Goal: Transaction & Acquisition: Purchase product/service

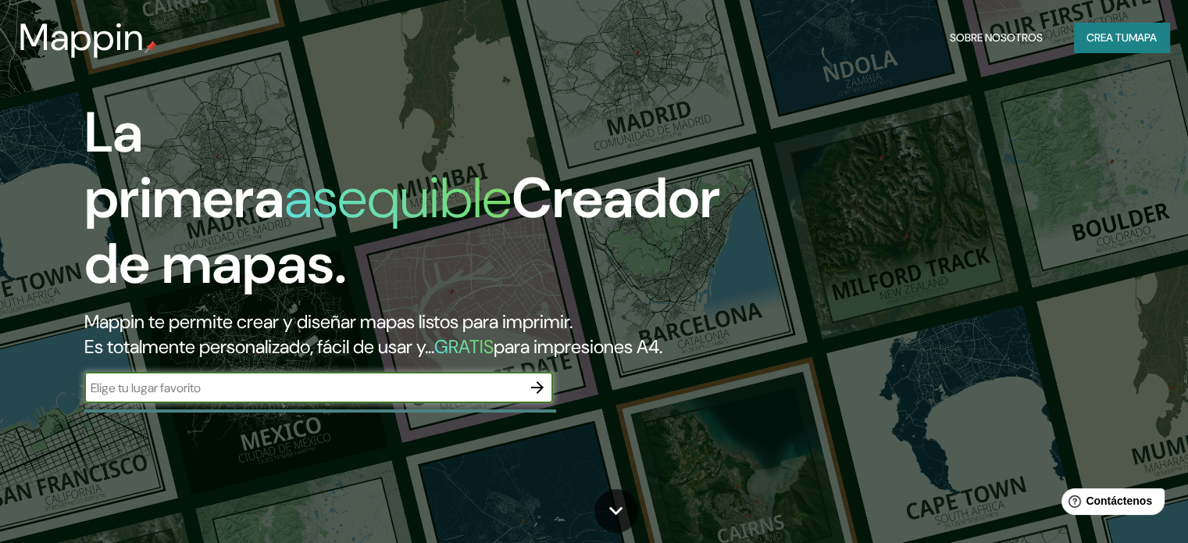
click at [401, 397] on input "text" at bounding box center [302, 388] width 437 height 18
click at [321, 397] on input "text" at bounding box center [302, 388] width 437 height 18
click at [314, 397] on input "text" at bounding box center [302, 388] width 437 height 18
click at [281, 396] on div "​" at bounding box center [318, 387] width 469 height 31
type input "torreon [GEOGRAPHIC_DATA]"
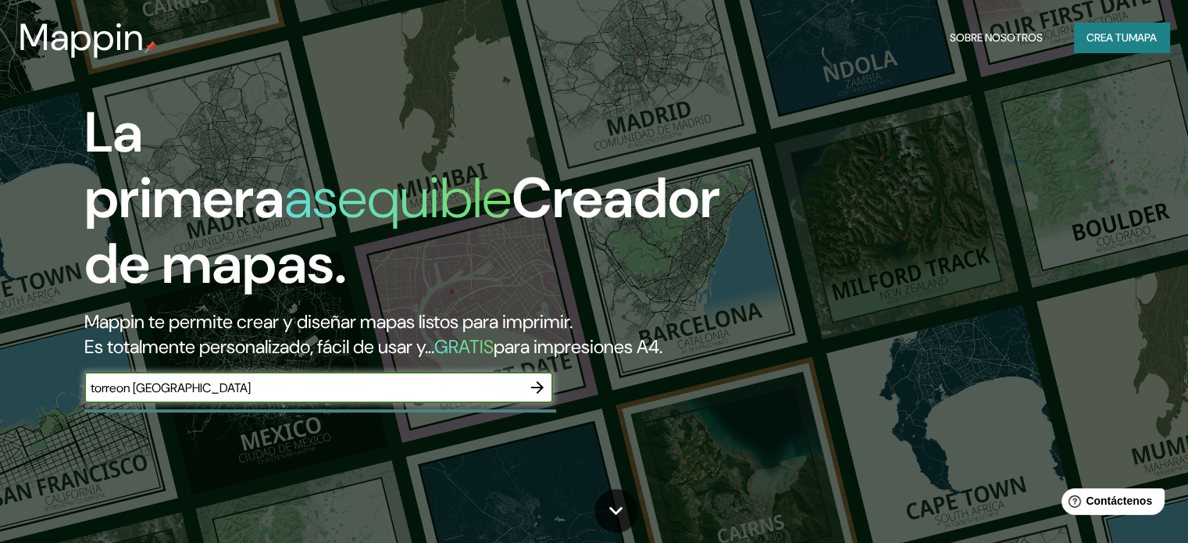
click at [533, 397] on icon "button" at bounding box center [537, 387] width 19 height 19
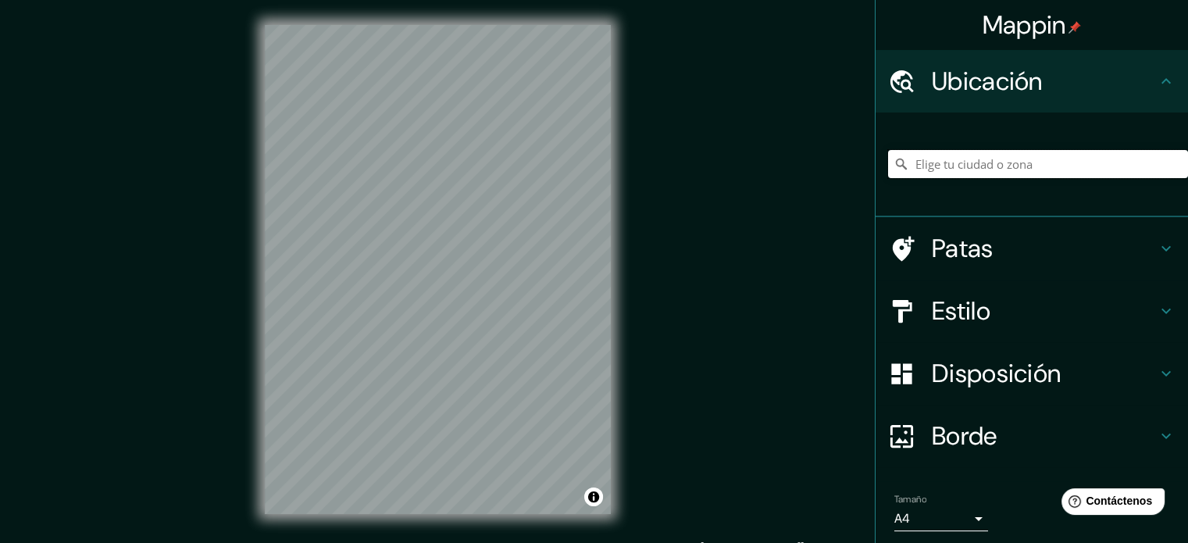
click at [1031, 165] on input "Elige tu ciudad o zona" at bounding box center [1038, 164] width 300 height 28
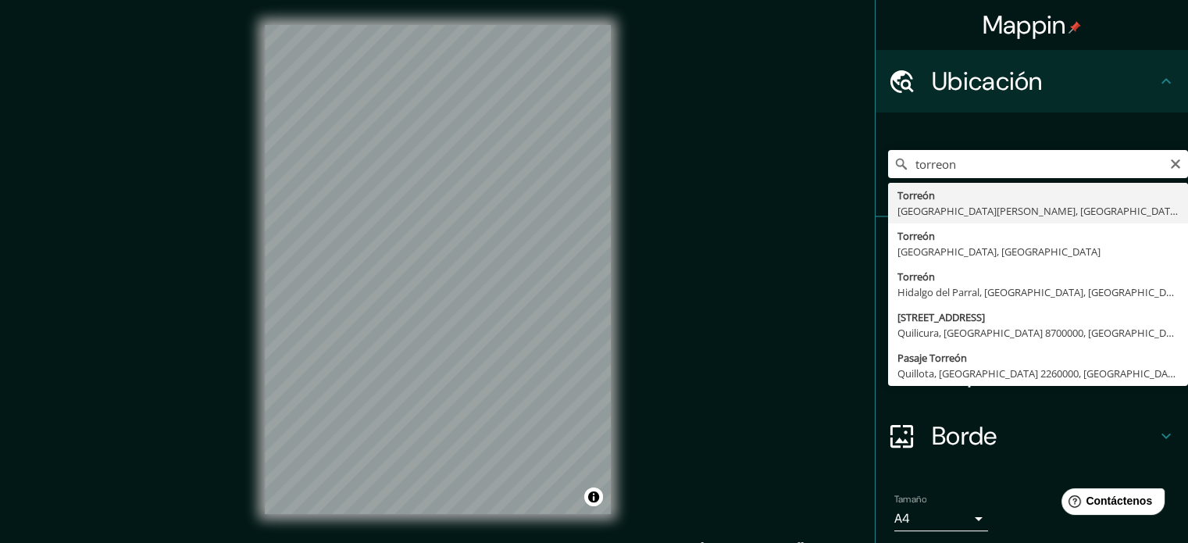
type input "[GEOGRAPHIC_DATA], [GEOGRAPHIC_DATA][PERSON_NAME], [GEOGRAPHIC_DATA]"
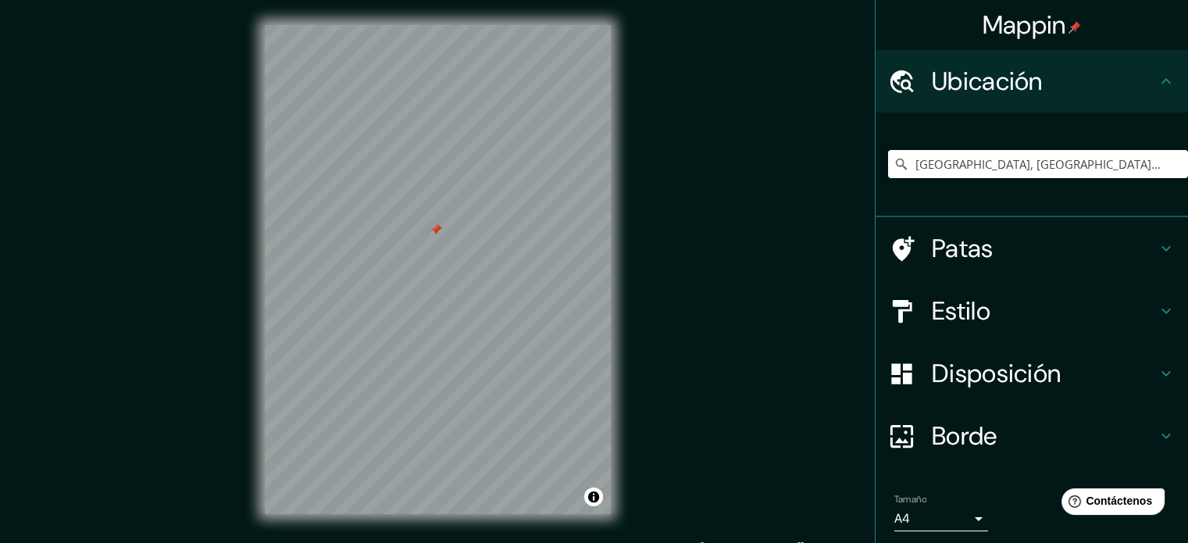
drag, startPoint x: 428, startPoint y: 221, endPoint x: 435, endPoint y: 234, distance: 14.3
click at [435, 234] on div at bounding box center [436, 229] width 12 height 12
click at [433, 223] on div at bounding box center [436, 229] width 12 height 12
click at [1157, 245] on icon at bounding box center [1166, 248] width 19 height 19
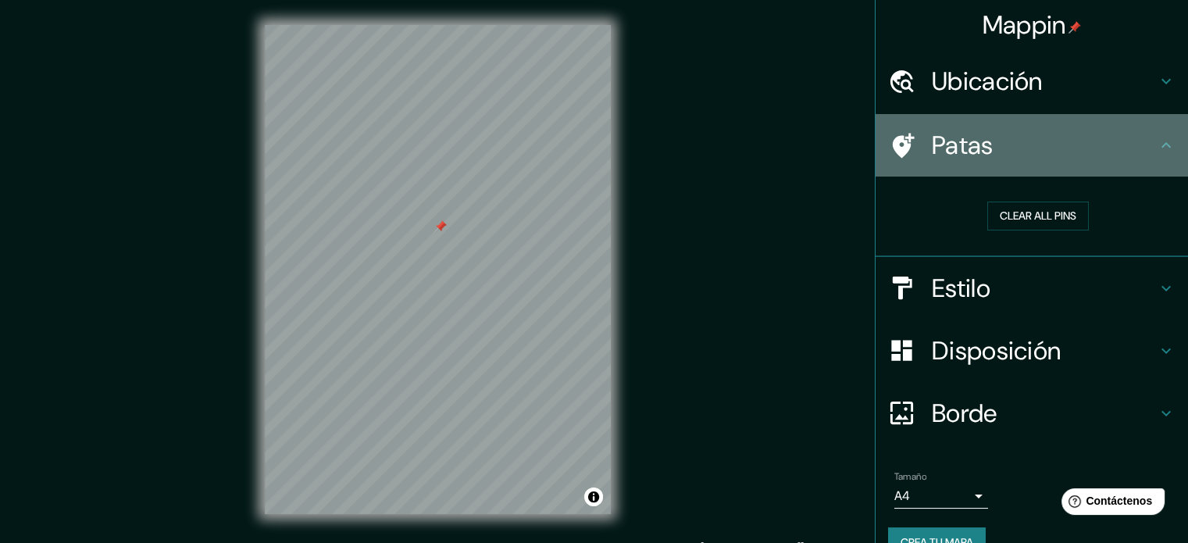
click at [1157, 142] on icon at bounding box center [1166, 145] width 19 height 19
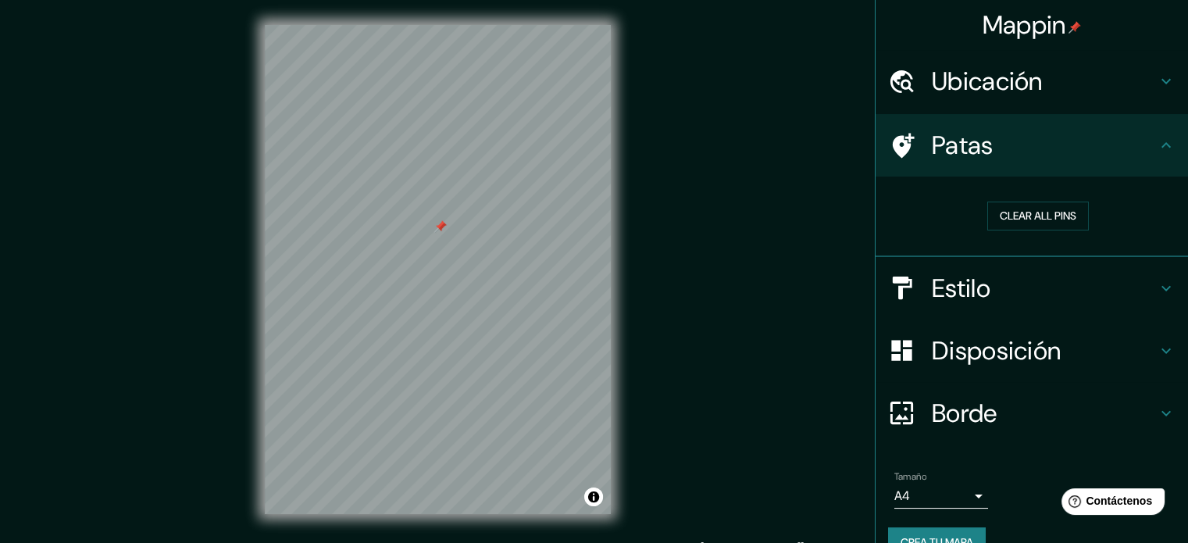
click at [1157, 150] on icon at bounding box center [1166, 145] width 19 height 19
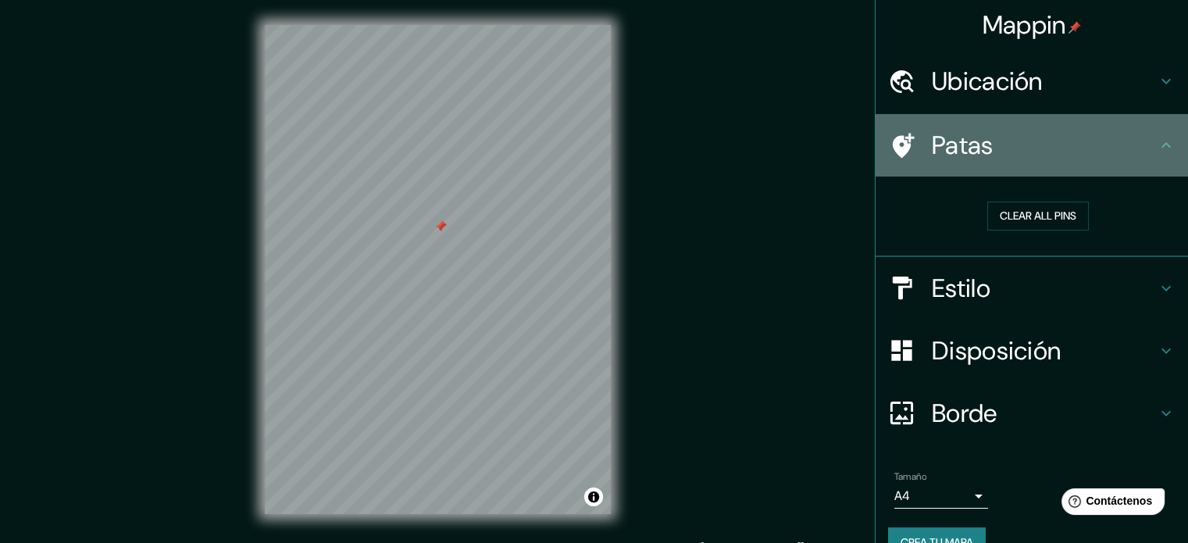
click at [1157, 146] on icon at bounding box center [1166, 145] width 19 height 19
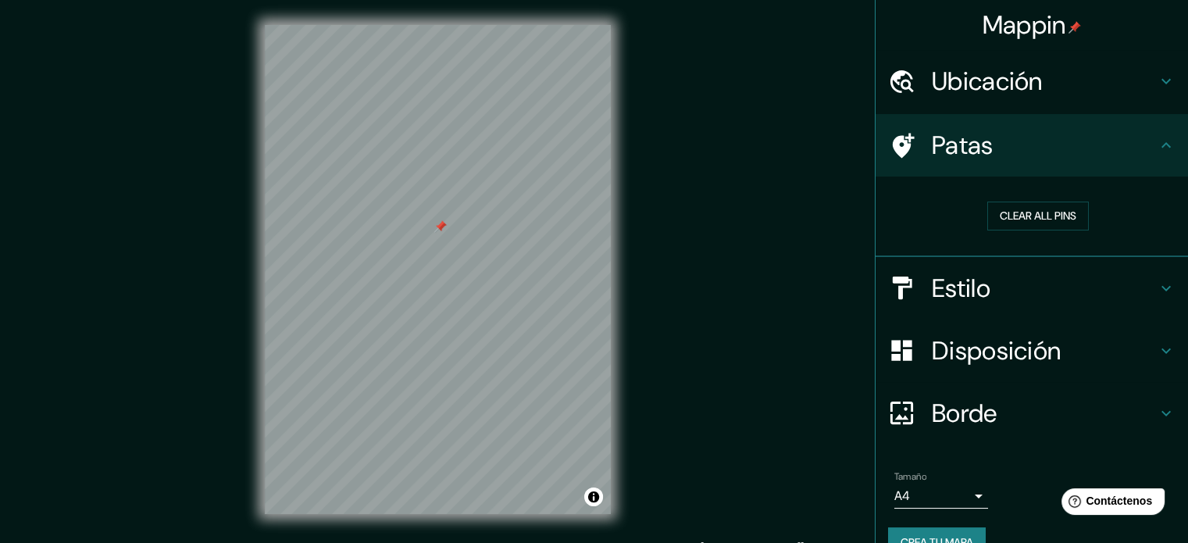
click at [1158, 284] on icon at bounding box center [1166, 288] width 19 height 19
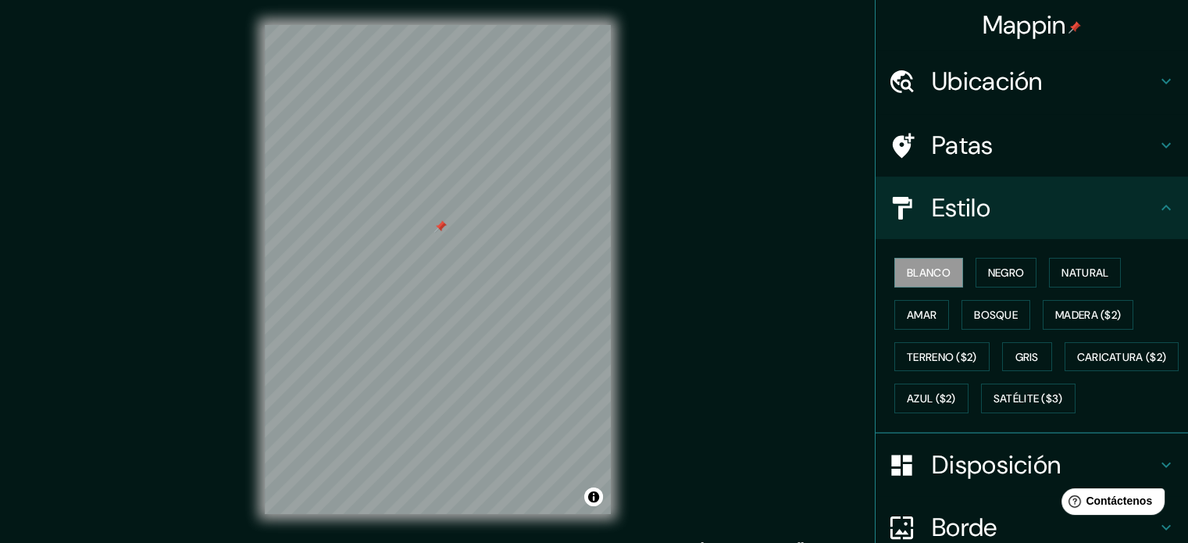
click at [1157, 206] on icon at bounding box center [1166, 207] width 19 height 19
click at [1012, 267] on font "Negro" at bounding box center [1006, 273] width 37 height 14
click at [1062, 266] on font "Natural" at bounding box center [1085, 273] width 47 height 14
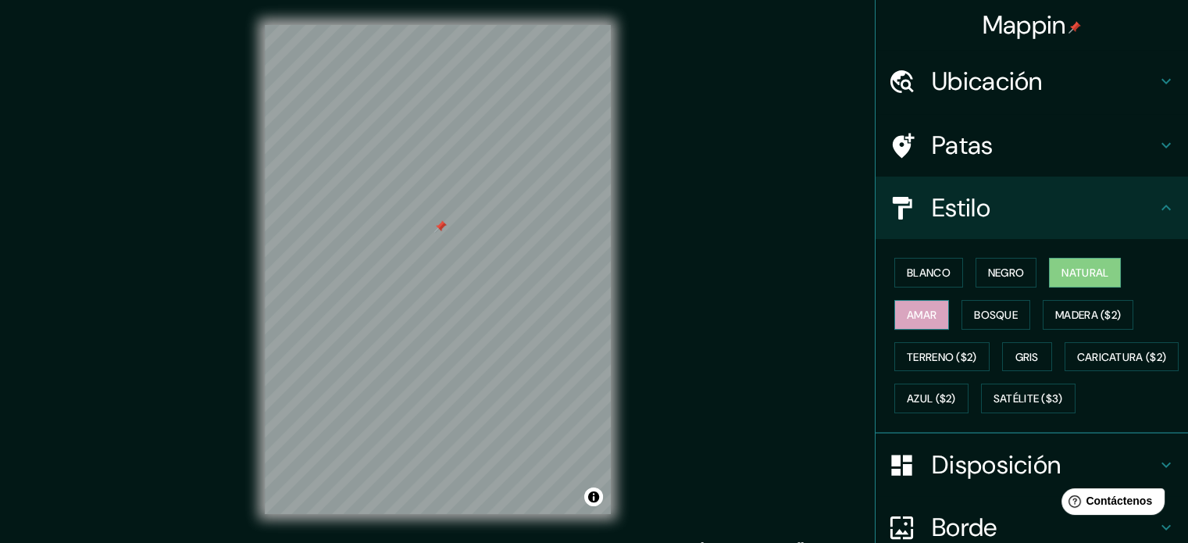
click at [933, 317] on button "Amar" at bounding box center [921, 315] width 55 height 30
click at [974, 305] on font "Bosque" at bounding box center [996, 315] width 44 height 20
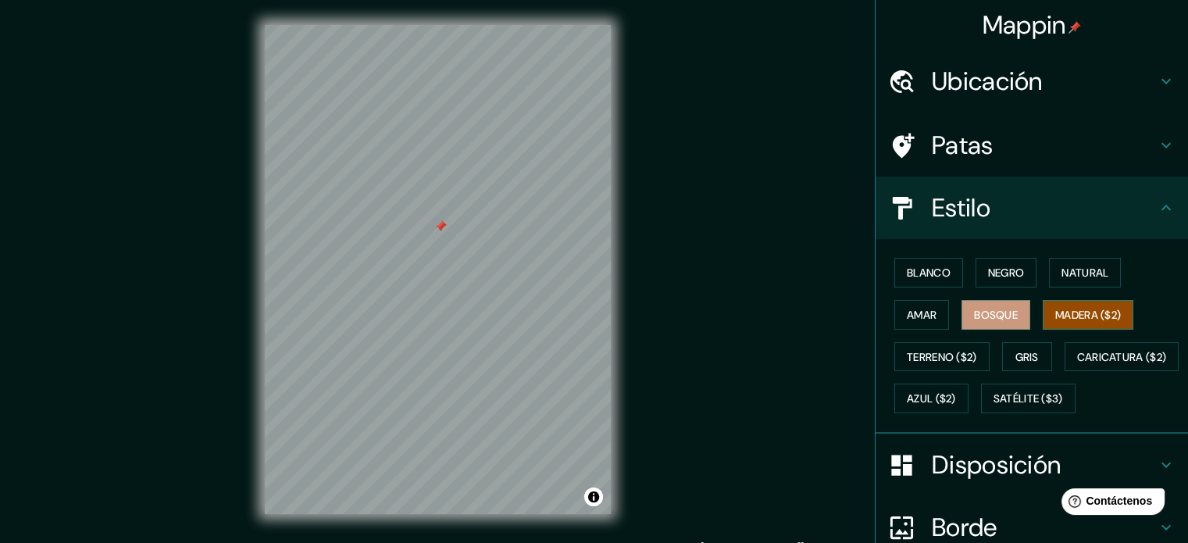
click at [1083, 308] on font "Madera ($2)" at bounding box center [1088, 315] width 66 height 14
click at [1015, 361] on font "Gris" at bounding box center [1026, 357] width 23 height 14
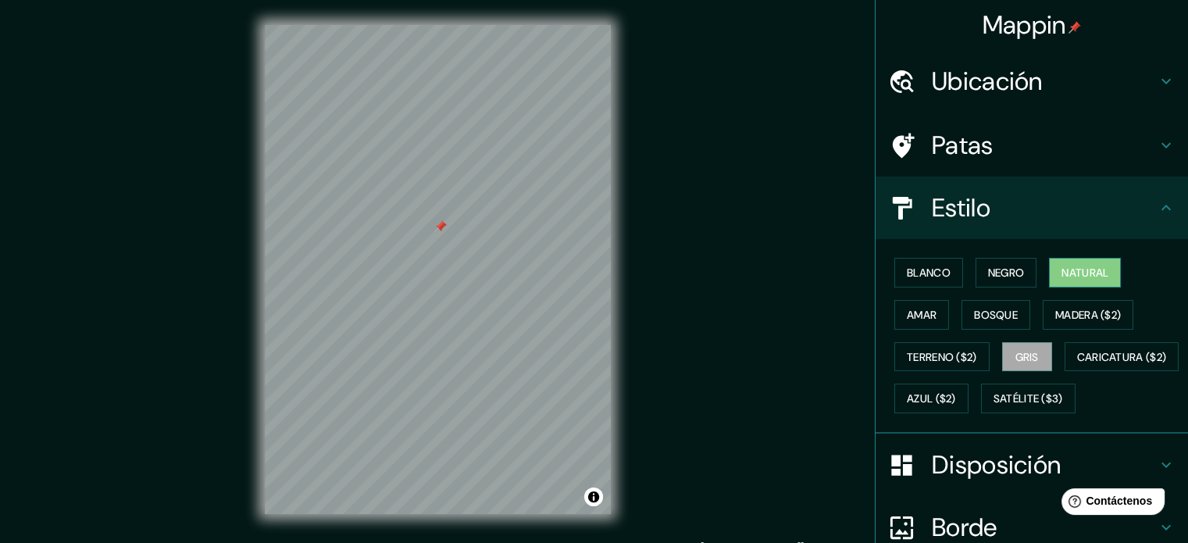
click at [1072, 277] on font "Natural" at bounding box center [1085, 273] width 47 height 14
drag, startPoint x: 620, startPoint y: 224, endPoint x: 266, endPoint y: 209, distance: 354.2
click at [269, 209] on div at bounding box center [275, 203] width 12 height 12
click at [1157, 210] on icon at bounding box center [1166, 207] width 19 height 19
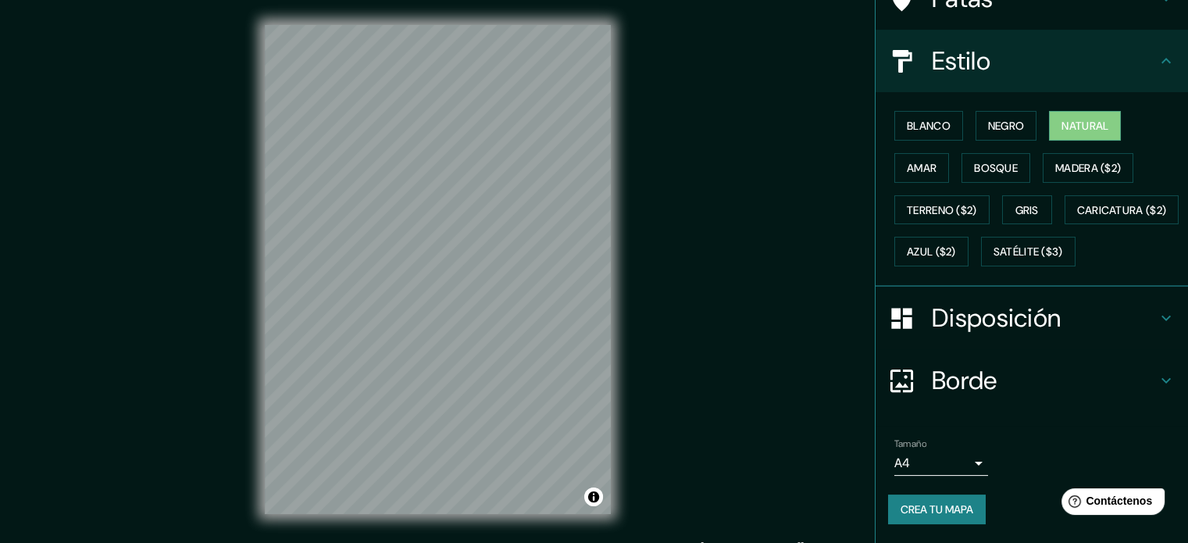
scroll to position [184, 0]
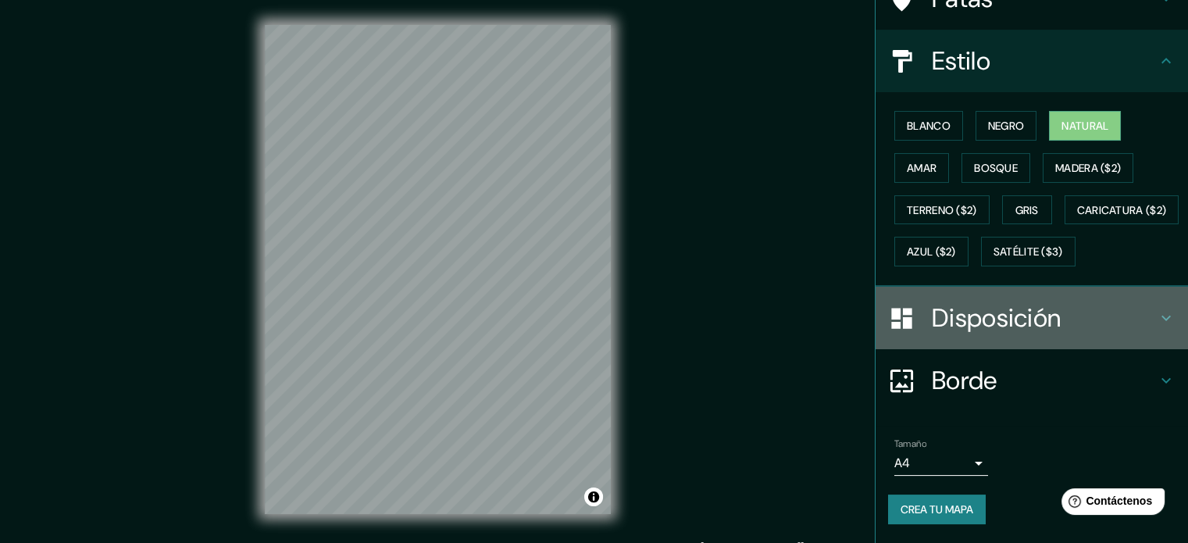
click at [1157, 325] on icon at bounding box center [1166, 318] width 19 height 19
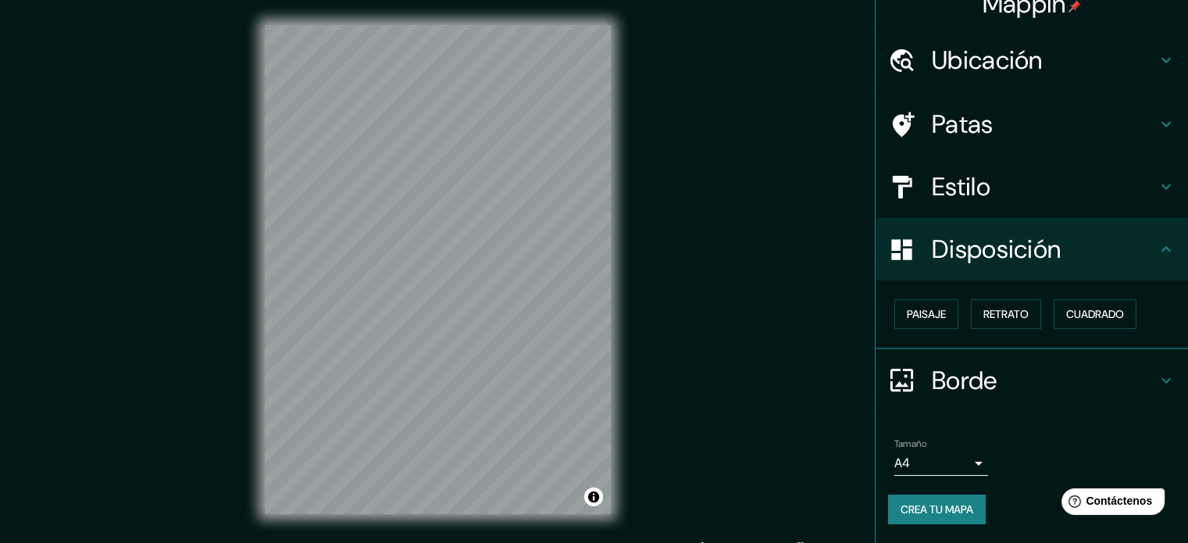
scroll to position [19, 0]
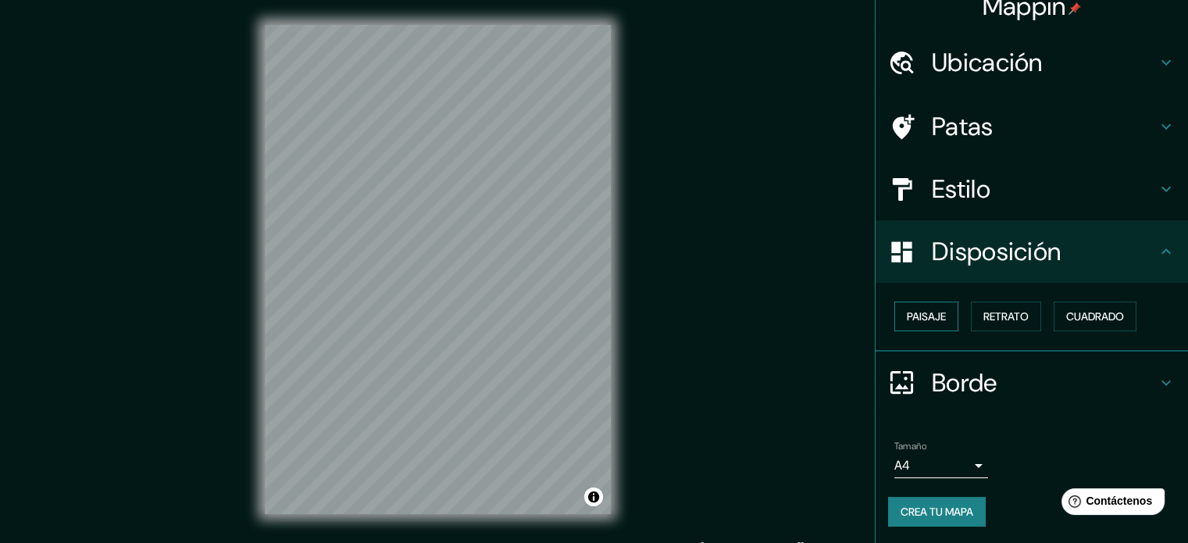
click at [919, 329] on button "Paisaje" at bounding box center [926, 317] width 64 height 30
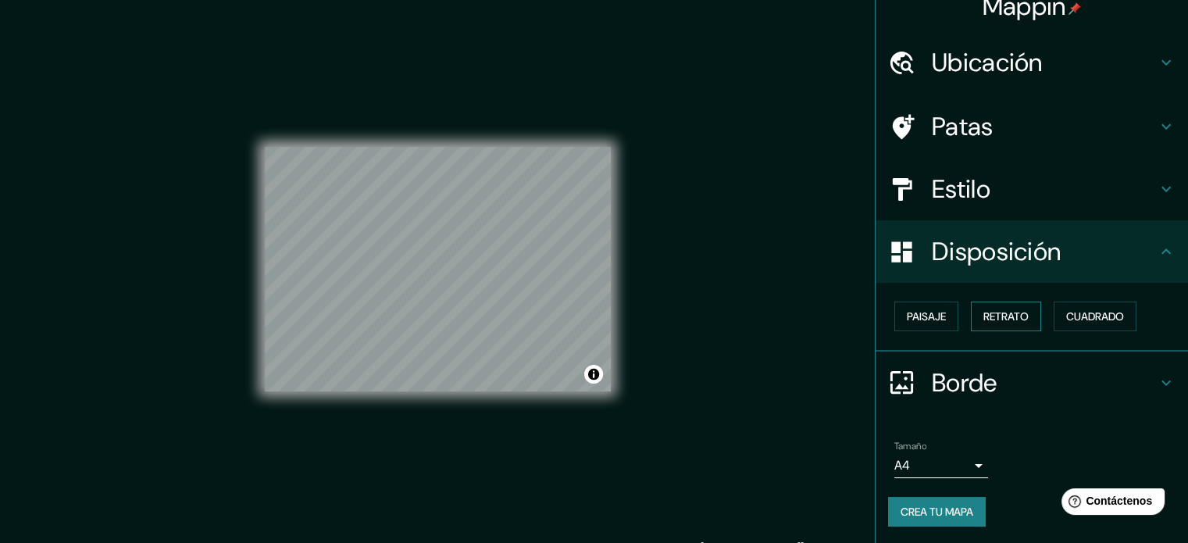
click at [983, 322] on font "Retrato" at bounding box center [1005, 316] width 45 height 14
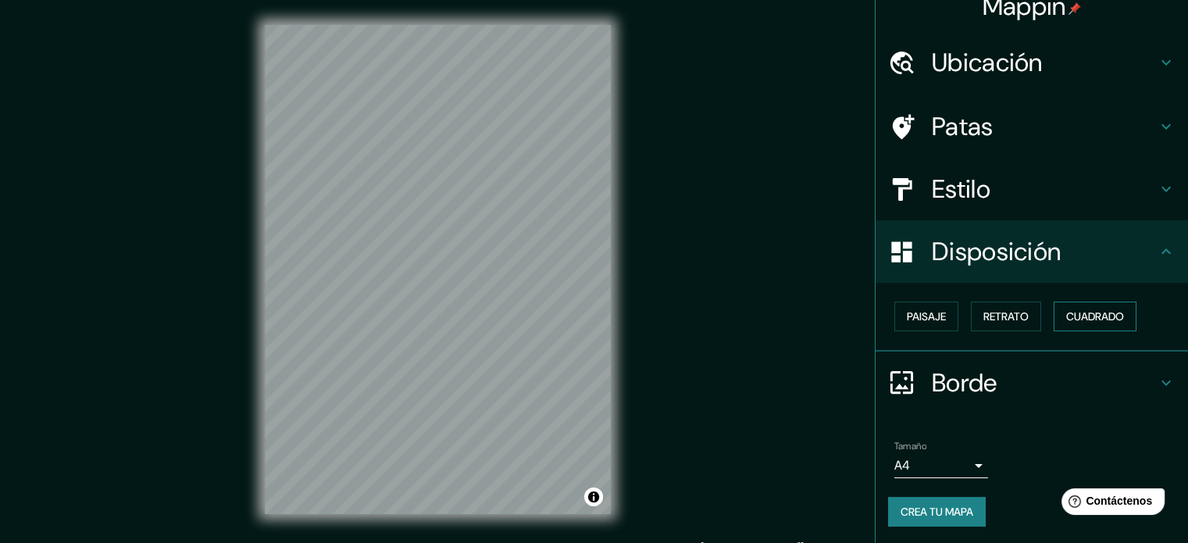
click at [1092, 313] on font "Cuadrado" at bounding box center [1095, 316] width 58 height 14
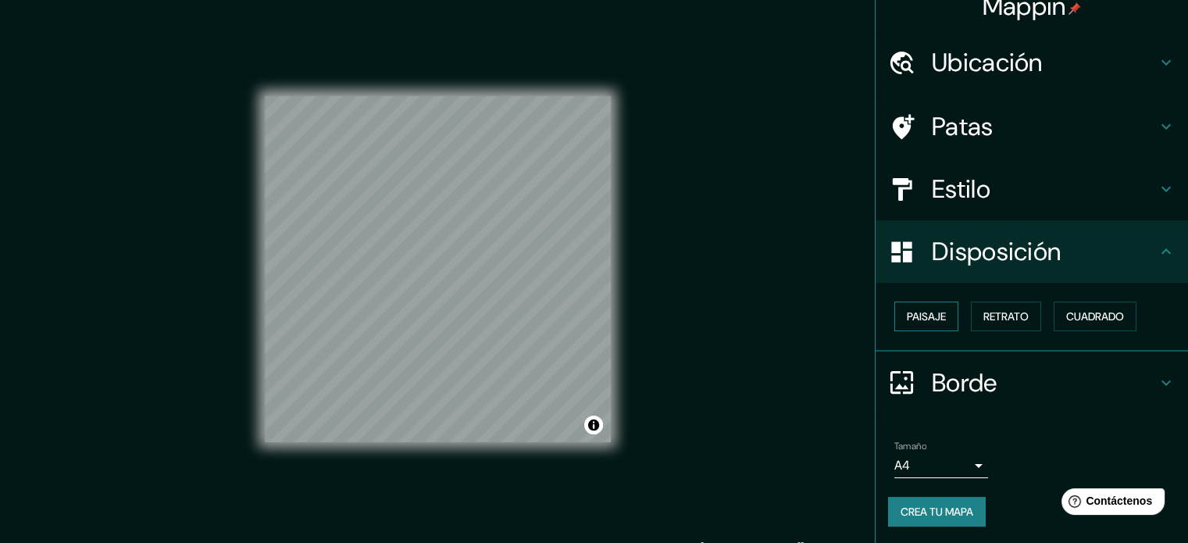
click at [926, 323] on font "Paisaje" at bounding box center [926, 316] width 39 height 20
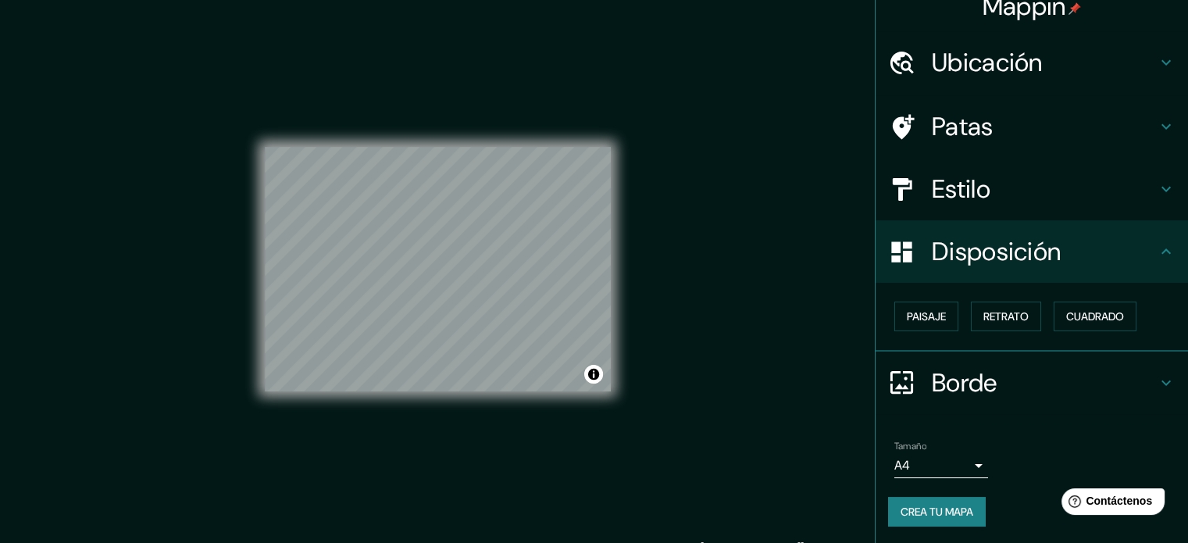
click at [958, 315] on div "Paisaje Retrato Cuadrado" at bounding box center [1038, 316] width 300 height 42
click at [983, 320] on font "Retrato" at bounding box center [1005, 316] width 45 height 14
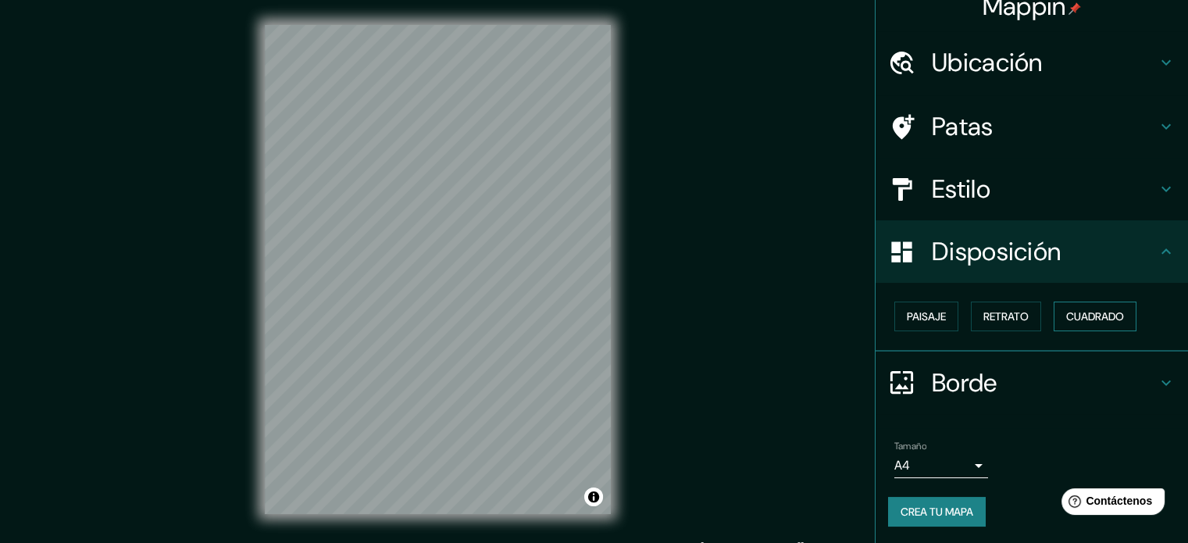
click at [1096, 327] on button "Cuadrado" at bounding box center [1095, 317] width 83 height 30
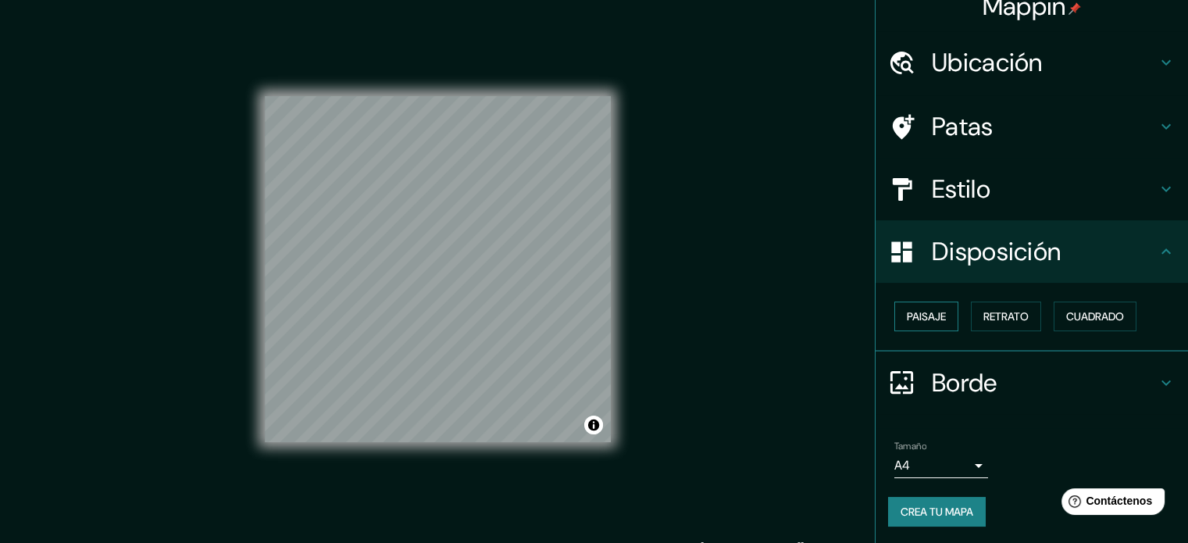
click at [909, 322] on font "Paisaje" at bounding box center [926, 316] width 39 height 14
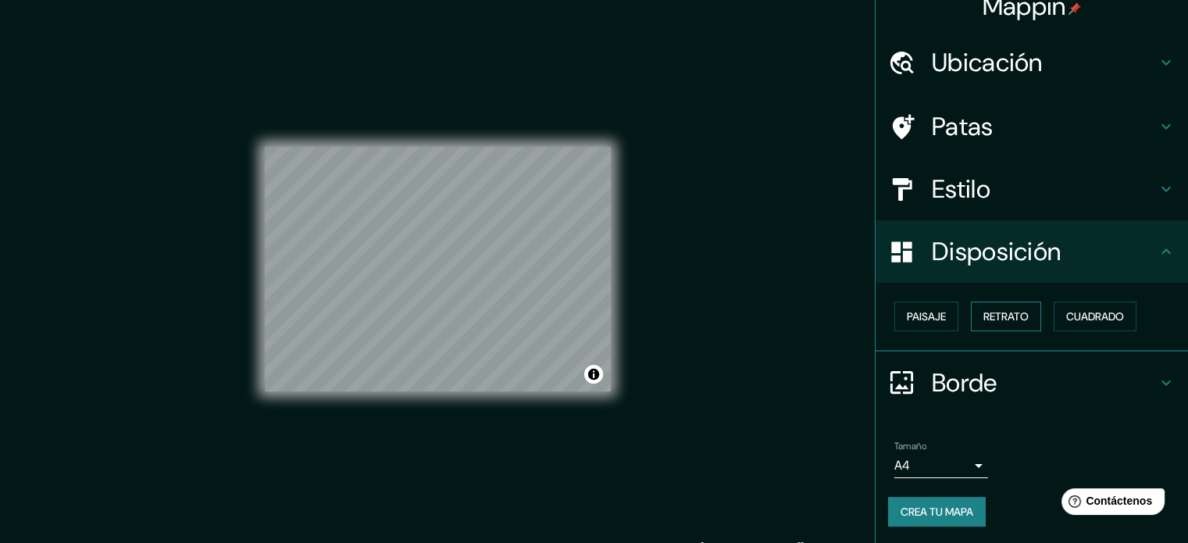
click at [990, 316] on font "Retrato" at bounding box center [1005, 316] width 45 height 14
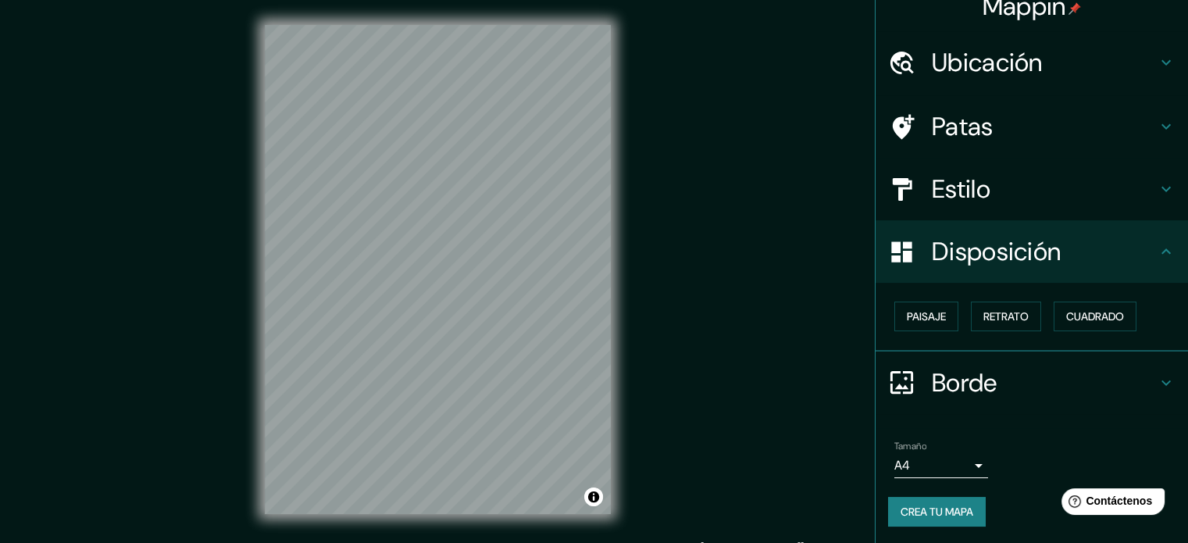
click at [1157, 375] on icon at bounding box center [1166, 382] width 19 height 19
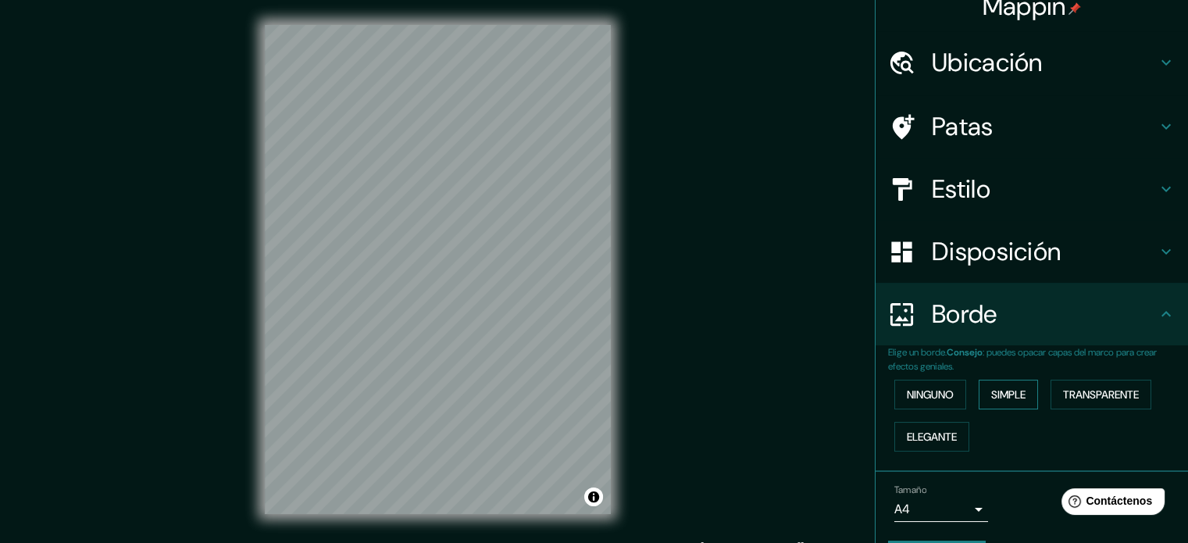
click at [1012, 389] on font "Simple" at bounding box center [1008, 394] width 34 height 14
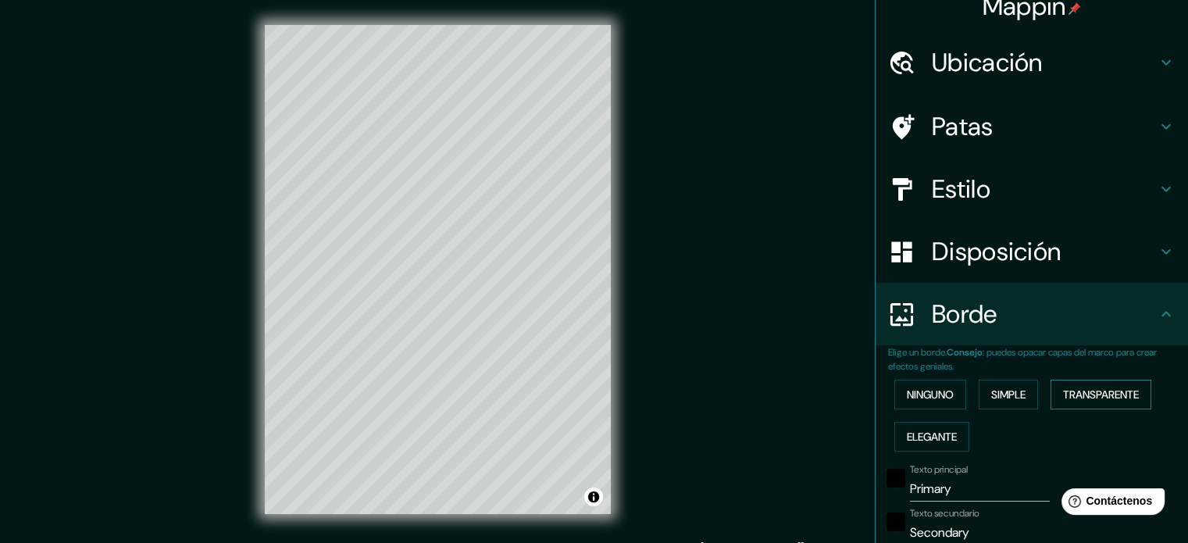
click at [1106, 397] on font "Transparente" at bounding box center [1101, 394] width 76 height 14
click at [919, 436] on font "Elegante" at bounding box center [932, 437] width 50 height 14
click at [991, 399] on font "Simple" at bounding box center [1008, 394] width 34 height 14
click at [921, 452] on div "Ninguno Simple Transparente Elegante" at bounding box center [1038, 415] width 300 height 84
click at [921, 446] on button "Elegante" at bounding box center [931, 437] width 75 height 30
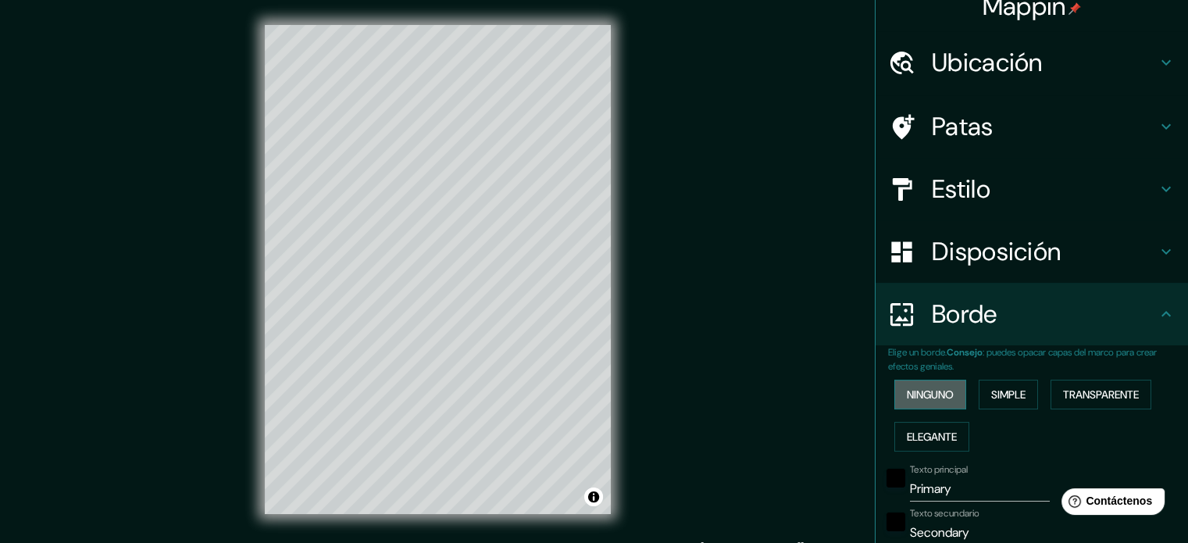
click at [930, 400] on font "Ninguno" at bounding box center [930, 394] width 47 height 14
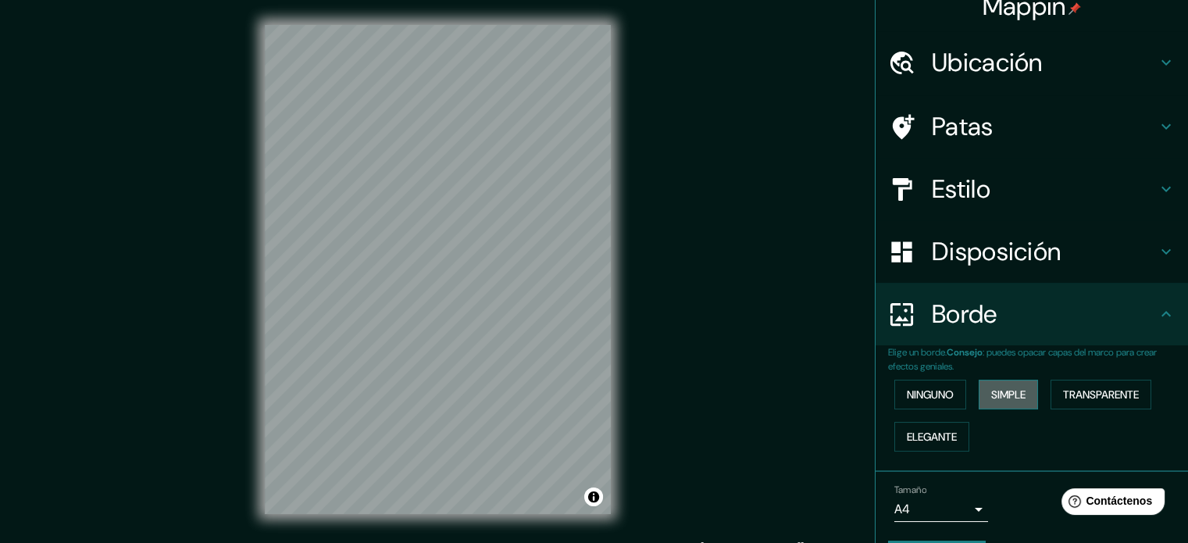
click at [991, 389] on font "Simple" at bounding box center [1008, 394] width 34 height 14
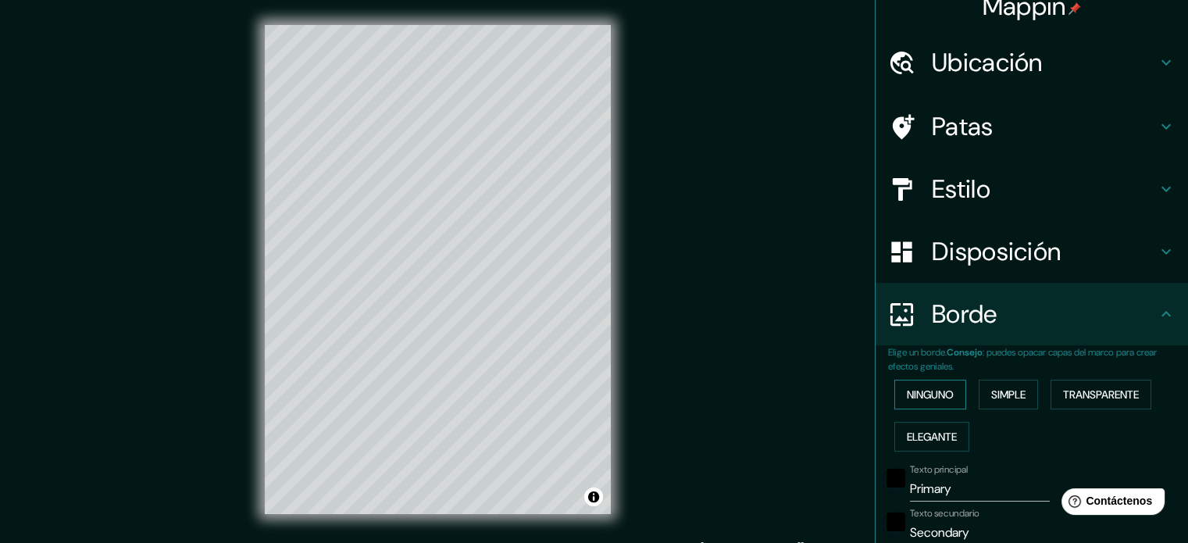
click at [928, 399] on font "Ninguno" at bounding box center [930, 394] width 47 height 14
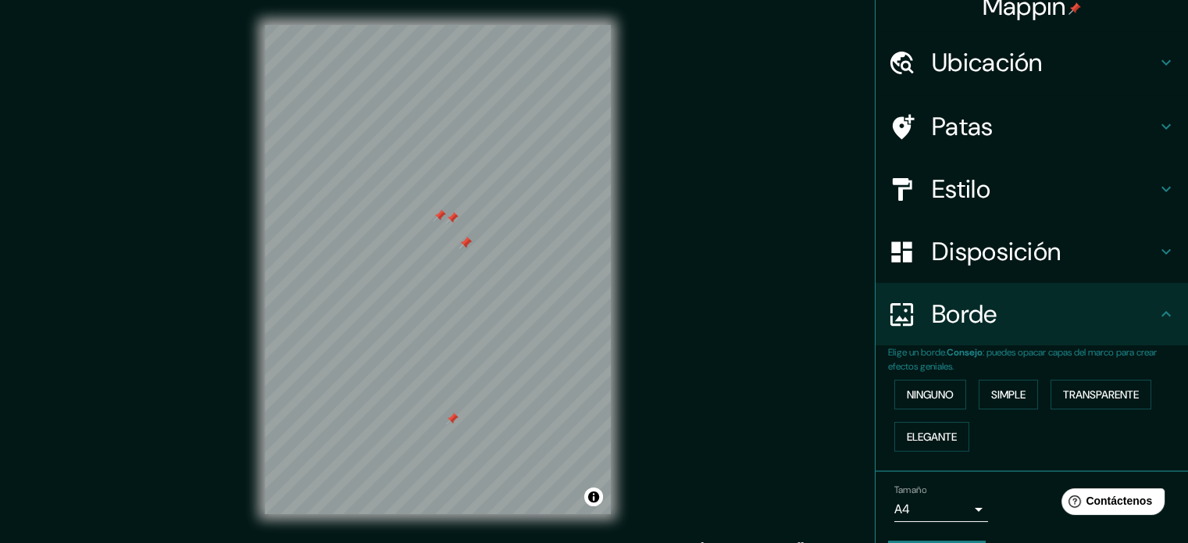
click at [459, 247] on div at bounding box center [465, 243] width 12 height 12
click at [461, 237] on div at bounding box center [465, 243] width 12 height 12
click at [435, 212] on div at bounding box center [440, 215] width 12 height 12
click at [453, 215] on div at bounding box center [452, 218] width 12 height 12
click at [453, 418] on div at bounding box center [452, 418] width 12 height 12
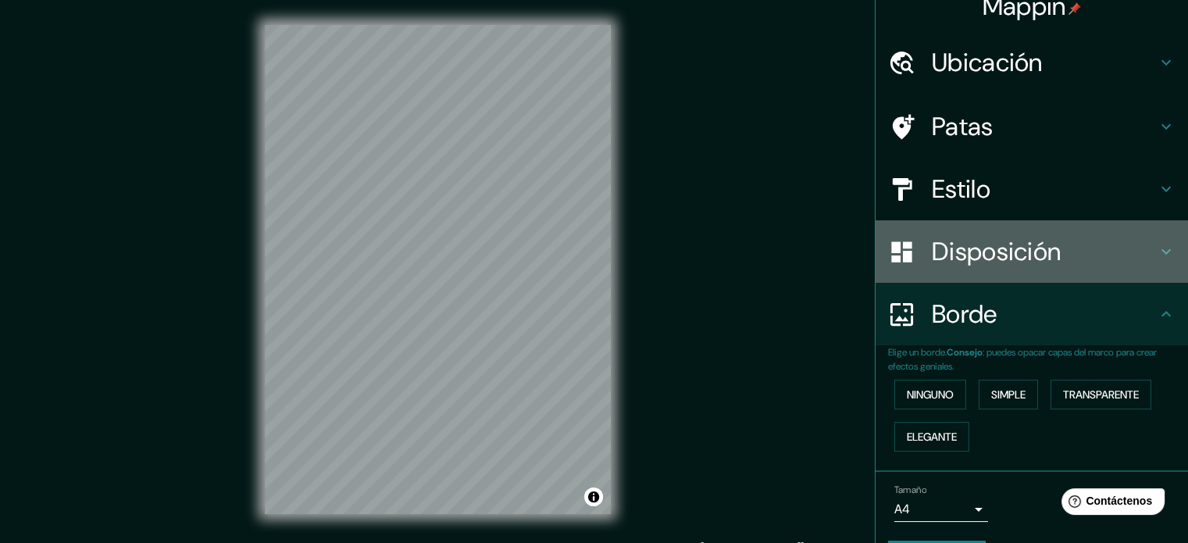
click at [1157, 246] on icon at bounding box center [1166, 251] width 19 height 19
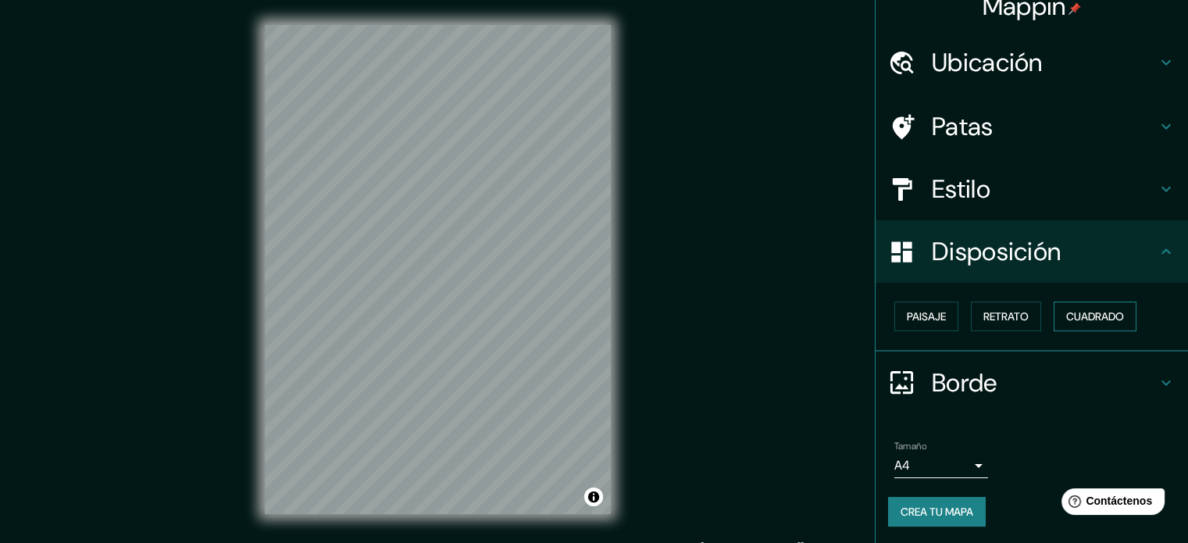
drag, startPoint x: 1075, startPoint y: 321, endPoint x: 1076, endPoint y: 330, distance: 8.6
click at [1075, 322] on font "Cuadrado" at bounding box center [1095, 316] width 58 height 14
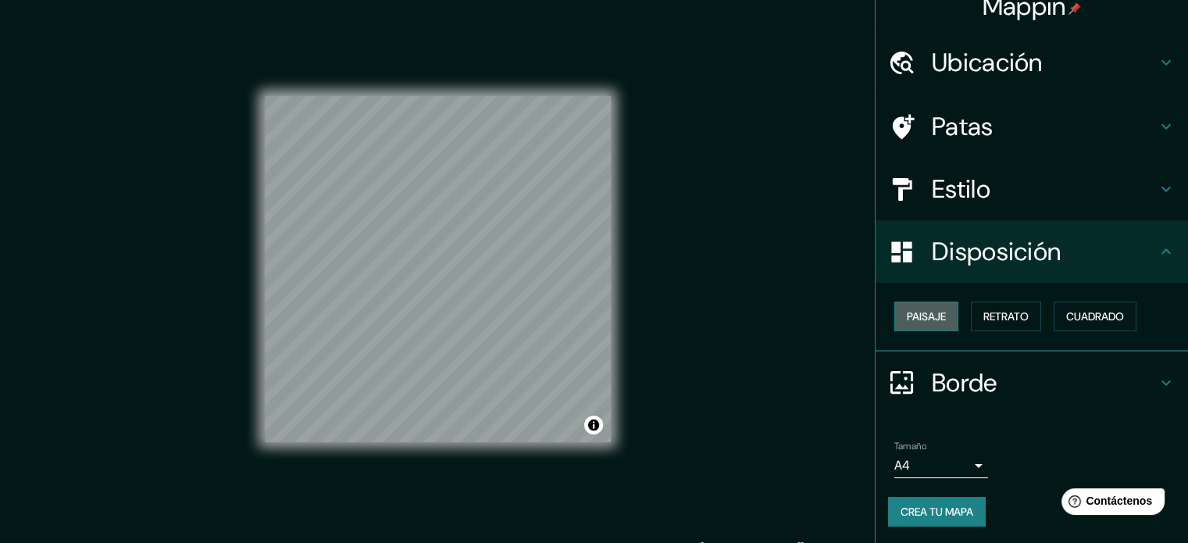
click at [939, 315] on button "Paisaje" at bounding box center [926, 317] width 64 height 30
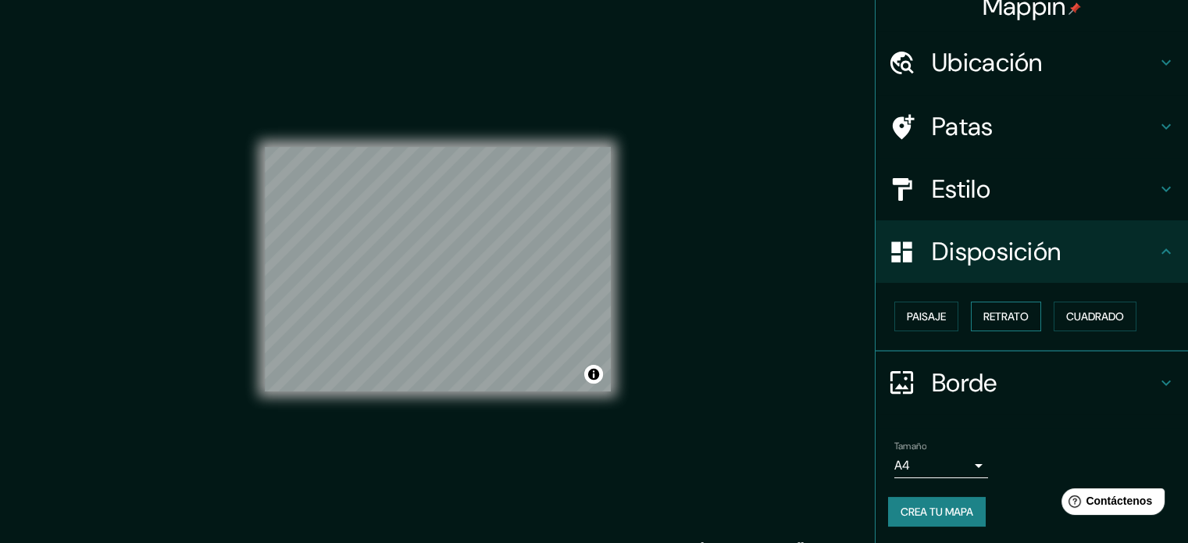
click at [983, 326] on button "Retrato" at bounding box center [1006, 317] width 70 height 30
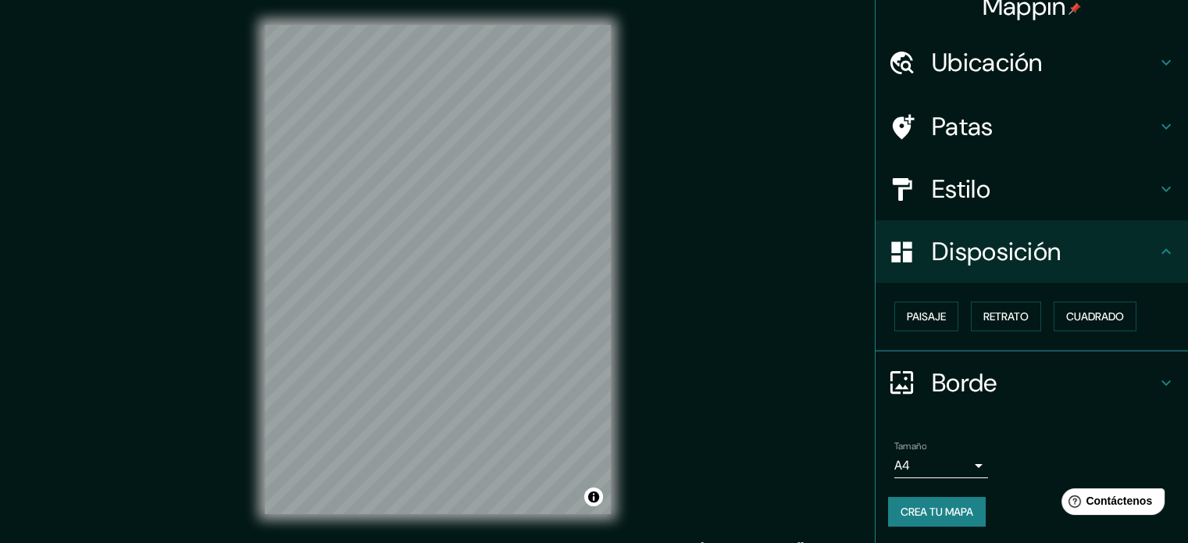
click at [958, 455] on body "Mappin Ubicación Torreón, [GEOGRAPHIC_DATA][PERSON_NAME], [GEOGRAPHIC_DATA] [GE…" at bounding box center [594, 271] width 1188 height 543
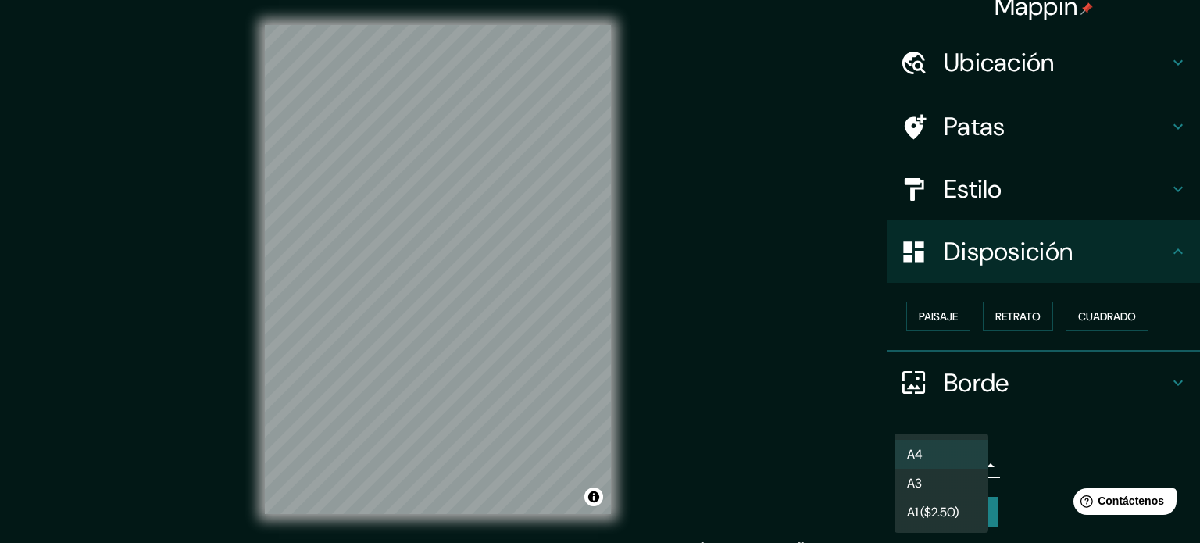
click at [964, 487] on li "A3" at bounding box center [941, 483] width 94 height 29
type input "a4"
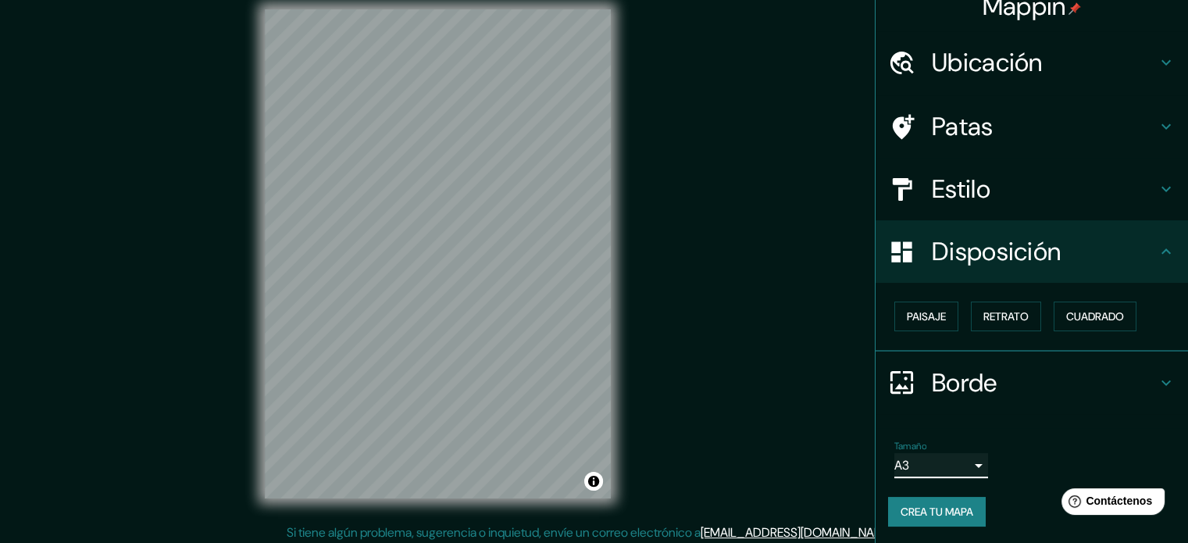
scroll to position [20, 0]
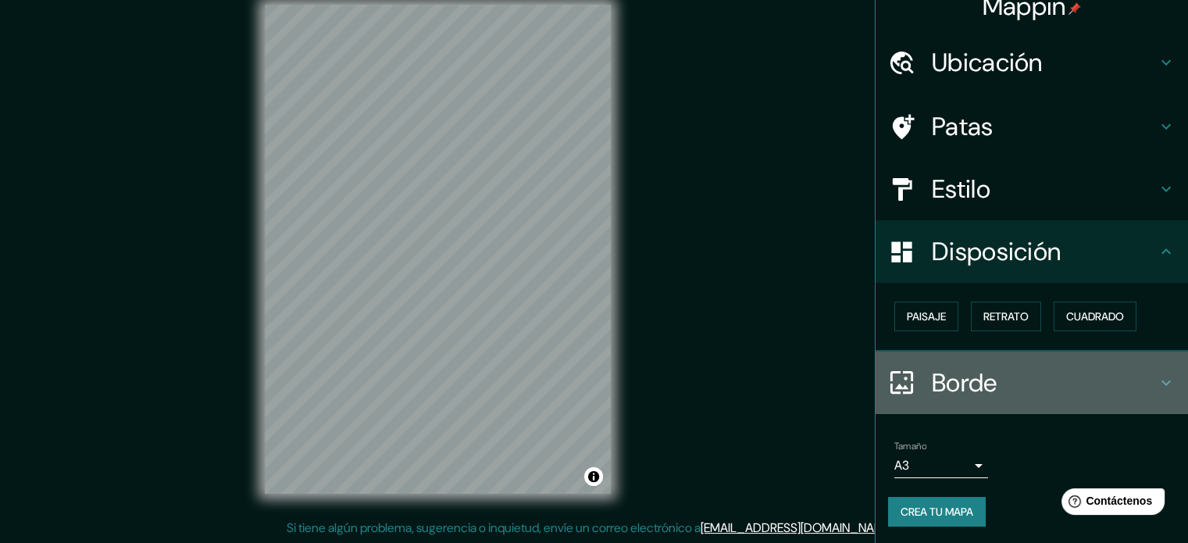
click at [1157, 373] on icon at bounding box center [1166, 382] width 19 height 19
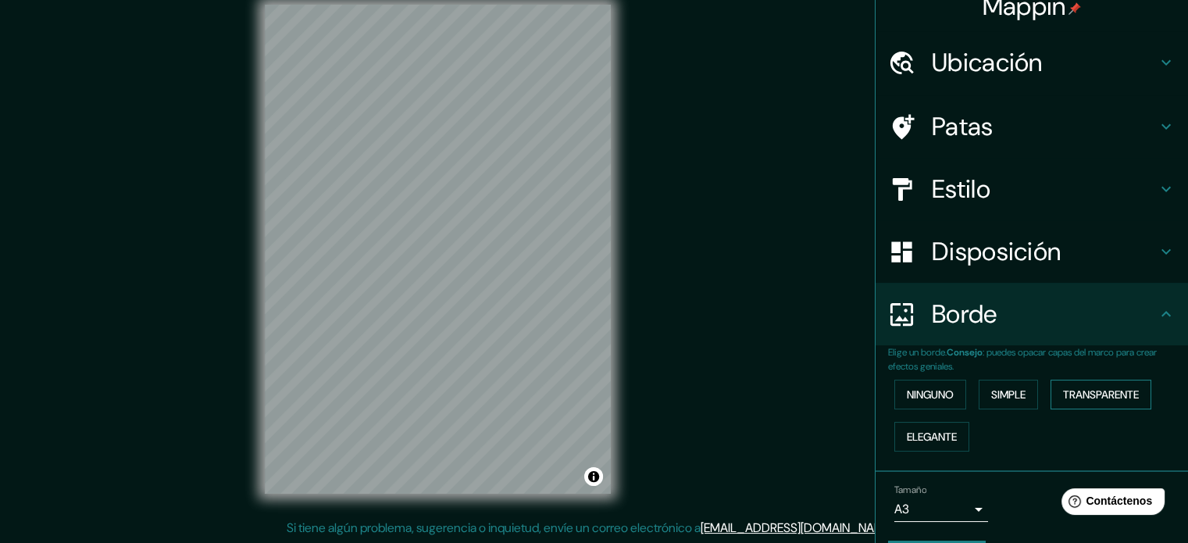
click at [1075, 393] on font "Transparente" at bounding box center [1101, 394] width 76 height 14
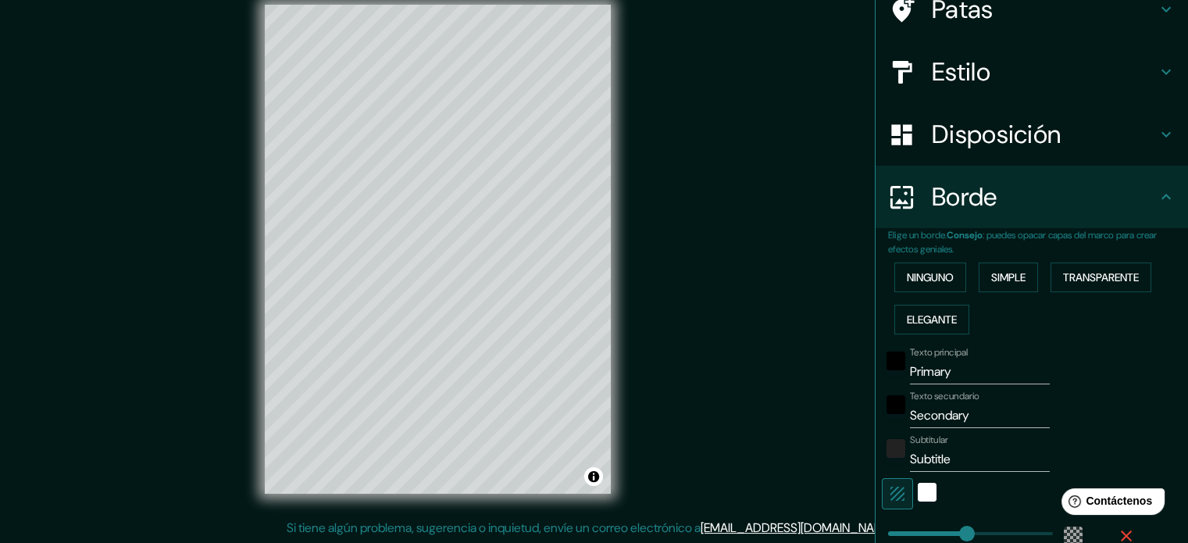
scroll to position [253, 0]
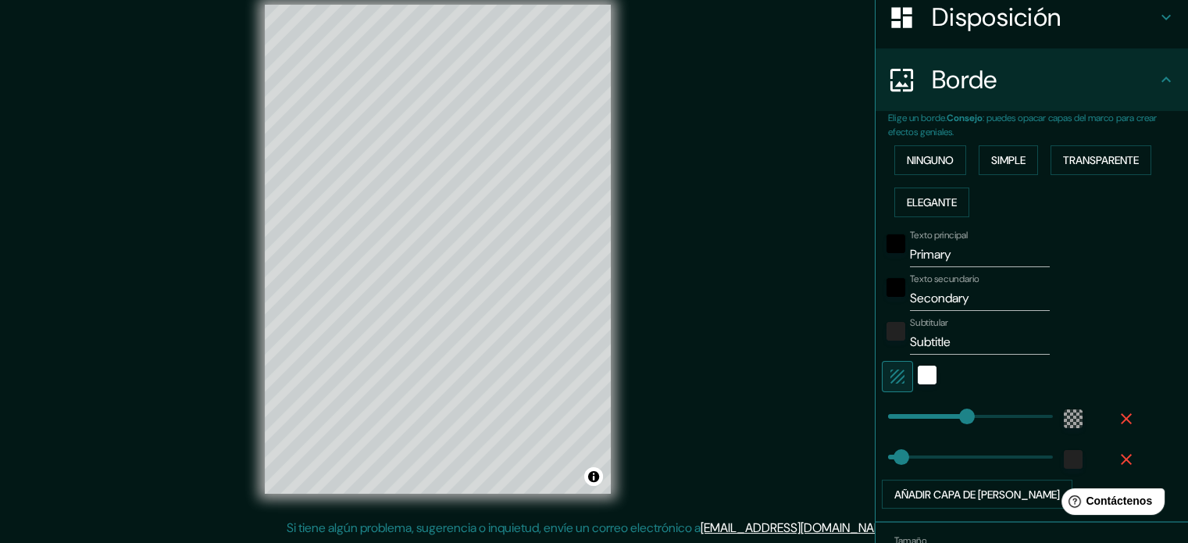
type input "213"
click at [959, 251] on input "Primary" at bounding box center [980, 254] width 140 height 25
type input "Primar"
type input "213"
type input "35"
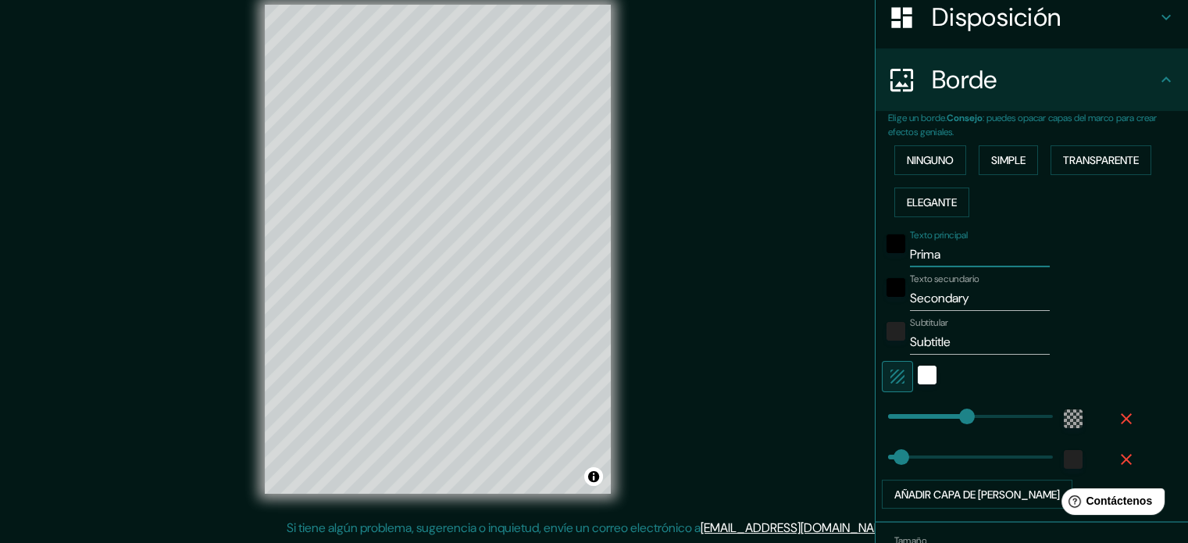
type input "Prim"
type input "213"
type input "35"
type input "Pri"
type input "213"
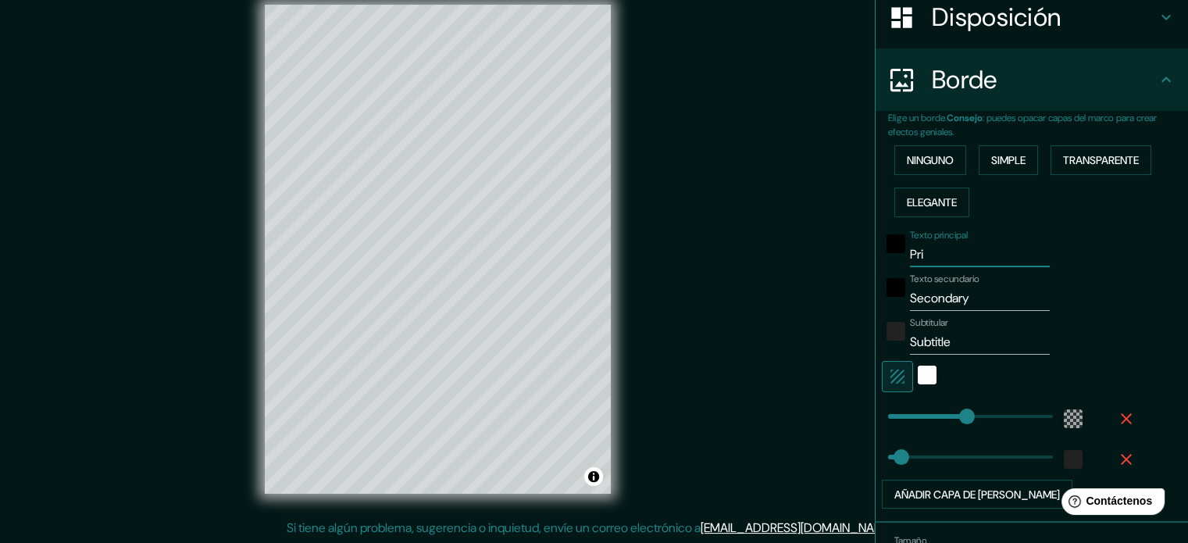
type input "35"
type input "Pr"
type input "213"
type input "35"
type input "P"
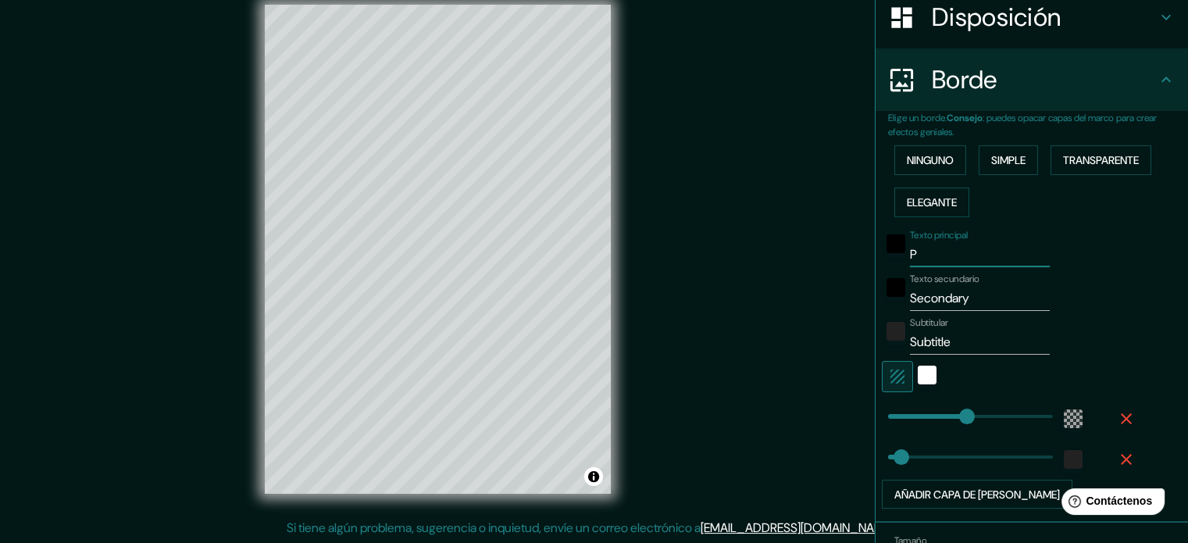
type input "213"
type input "35"
type input "213"
type input "35"
click at [1002, 290] on input "Secondary" at bounding box center [980, 298] width 140 height 25
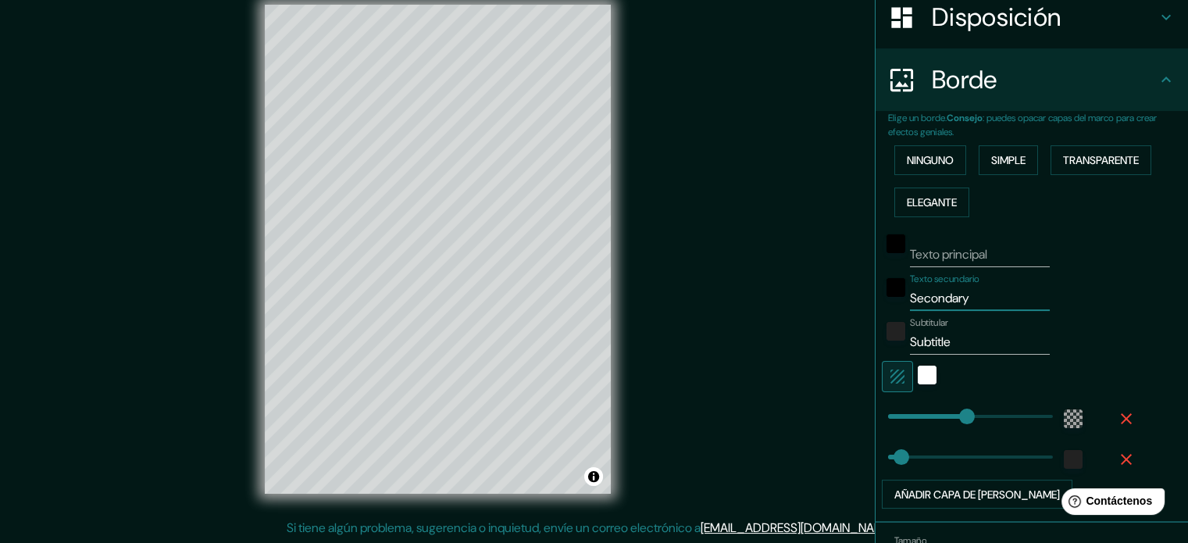
type input "Secondar"
type input "213"
type input "35"
type input "Seconda"
type input "213"
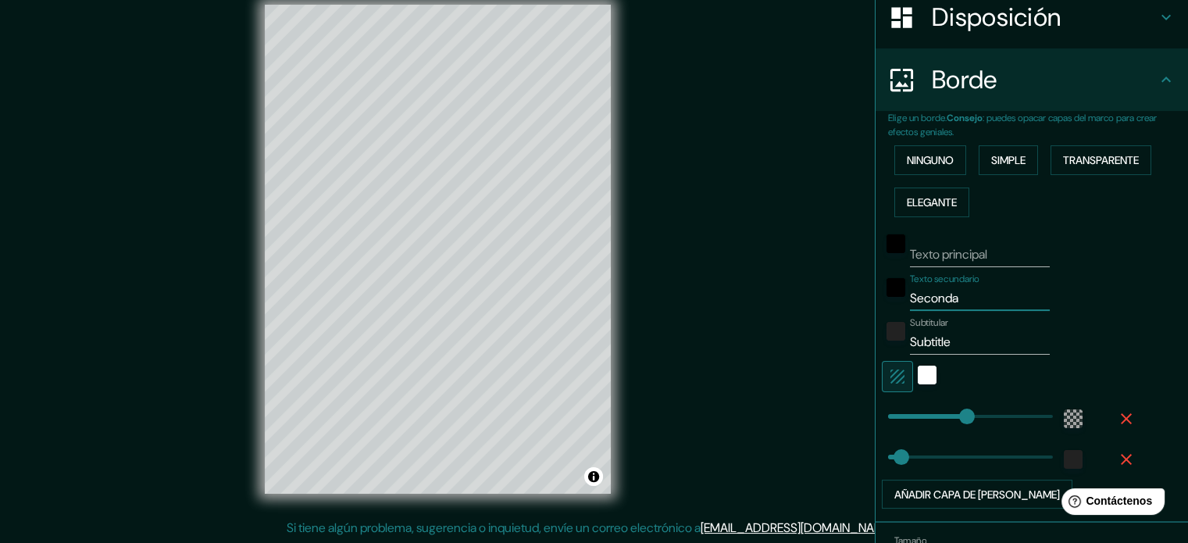
type input "35"
type input "Second"
type input "213"
type input "35"
type input "Se"
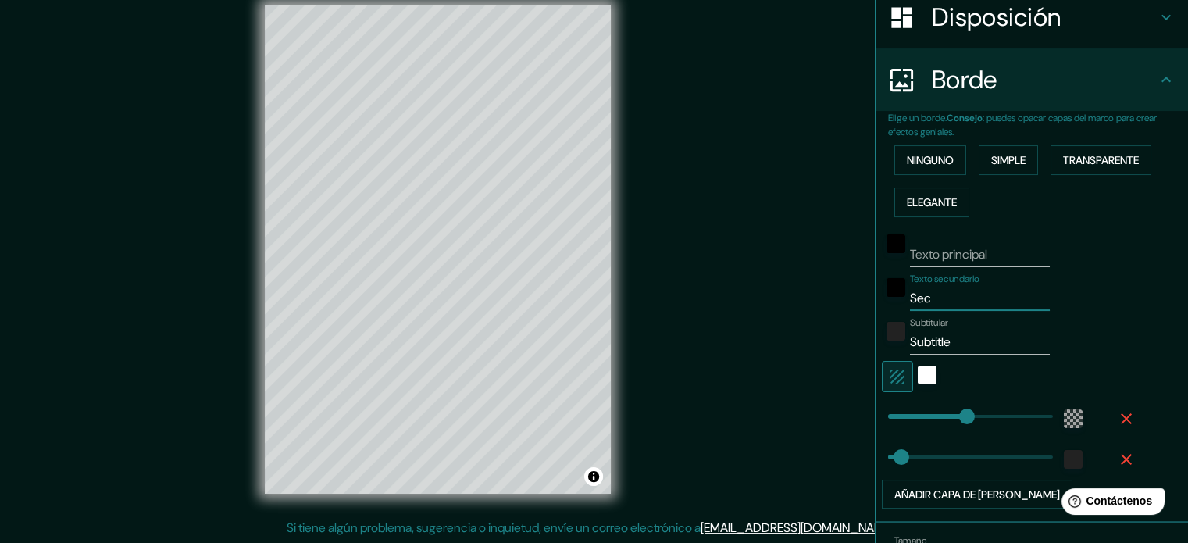
type input "213"
type input "35"
type input "S"
type input "213"
type input "35"
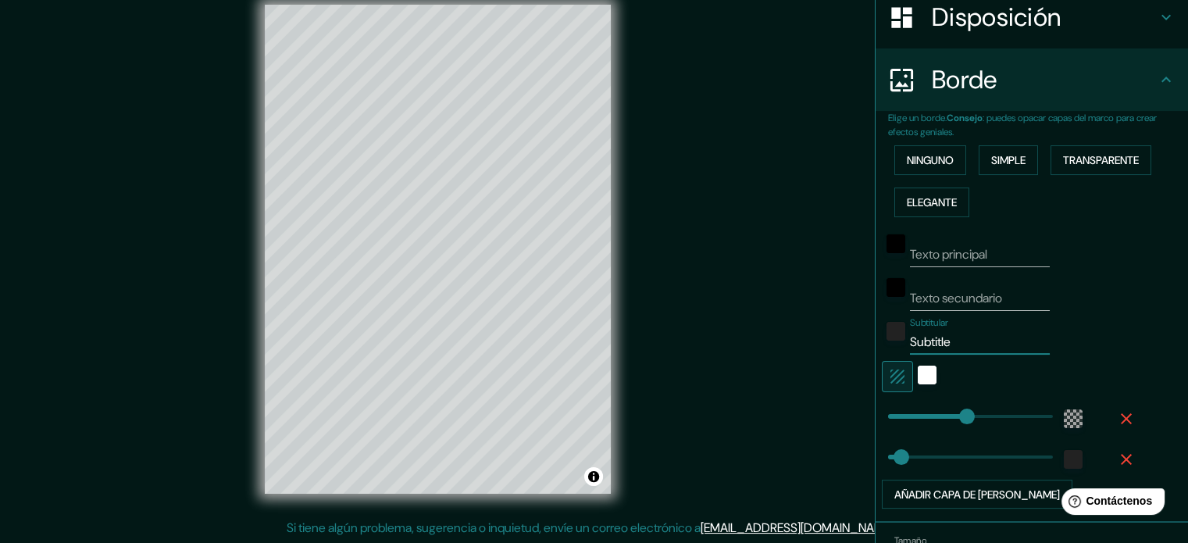
click at [988, 341] on input "Subtitle" at bounding box center [980, 342] width 140 height 25
type input "Subtitl"
type input "213"
type input "35"
type input "S"
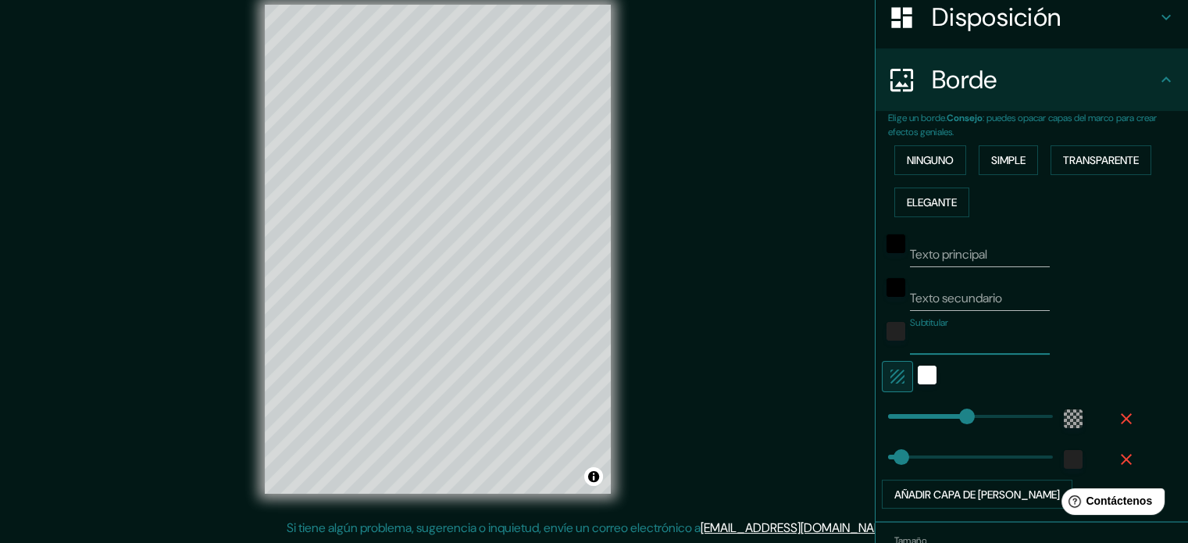
type input "213"
type input "35"
click at [913, 371] on div at bounding box center [927, 376] width 28 height 31
click at [918, 375] on div "blanco" at bounding box center [927, 375] width 19 height 19
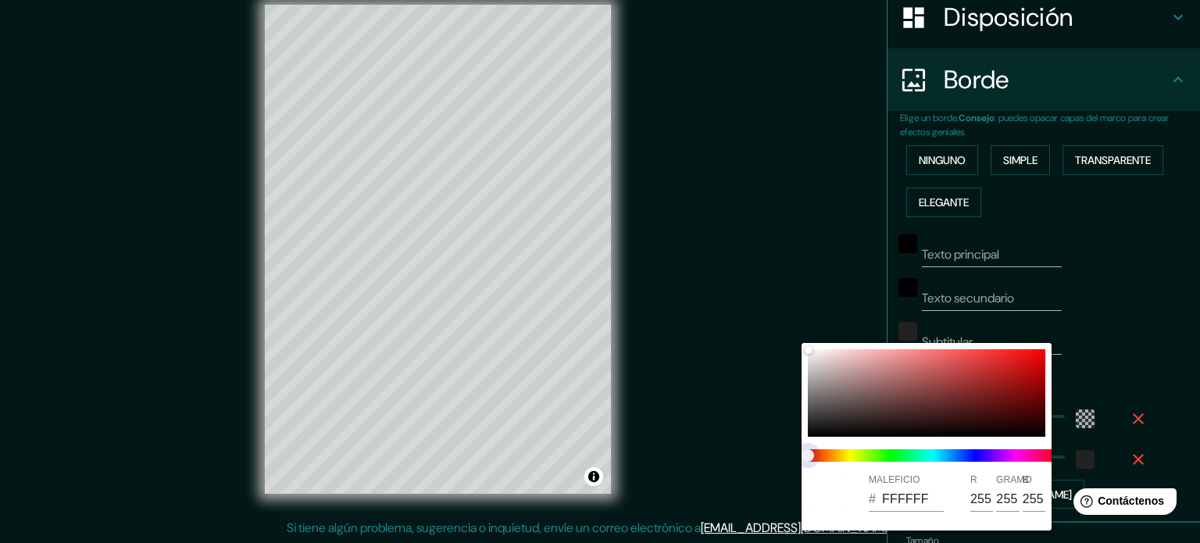
type input "213"
type input "35"
type input "213"
type input "35"
drag, startPoint x: 811, startPoint y: 453, endPoint x: 840, endPoint y: 460, distance: 29.7
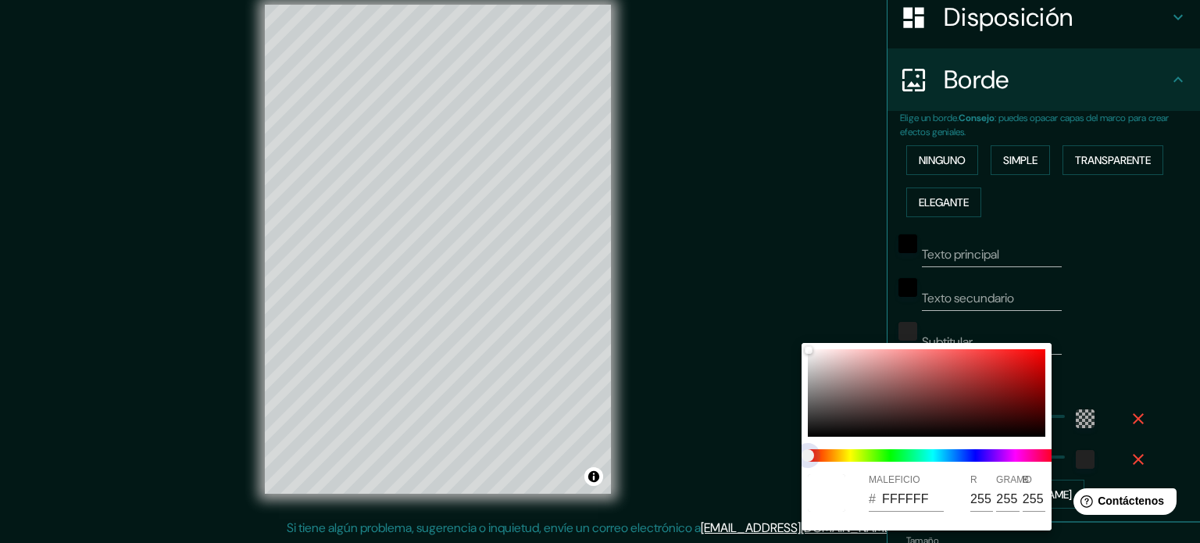
click at [840, 460] on span at bounding box center [933, 455] width 250 height 12
click at [834, 450] on span at bounding box center [933, 455] width 250 height 12
type input "213"
click at [1093, 347] on div at bounding box center [600, 271] width 1200 height 543
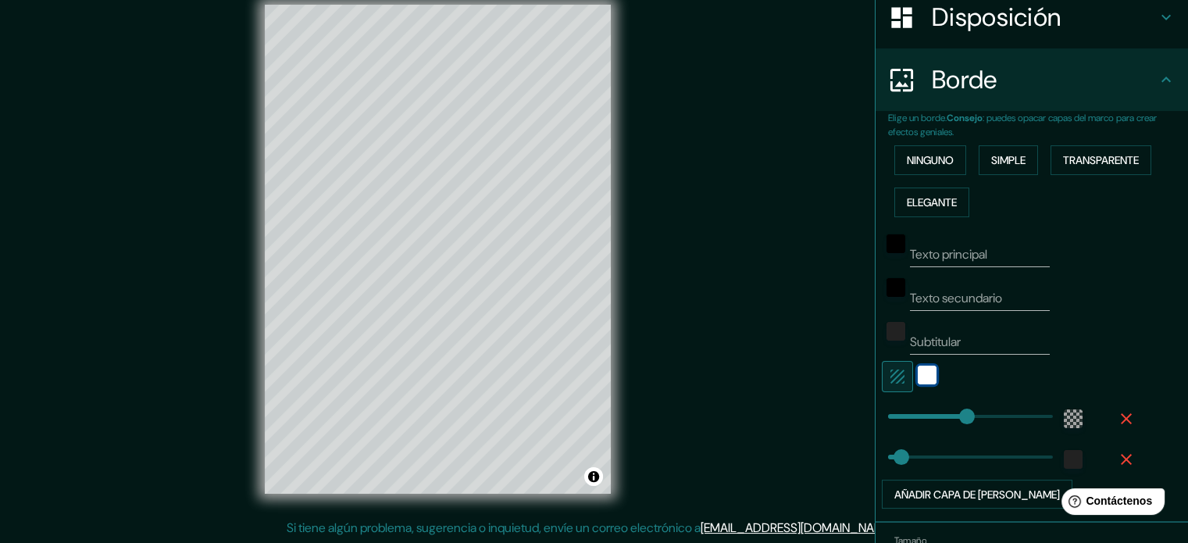
type input "35"
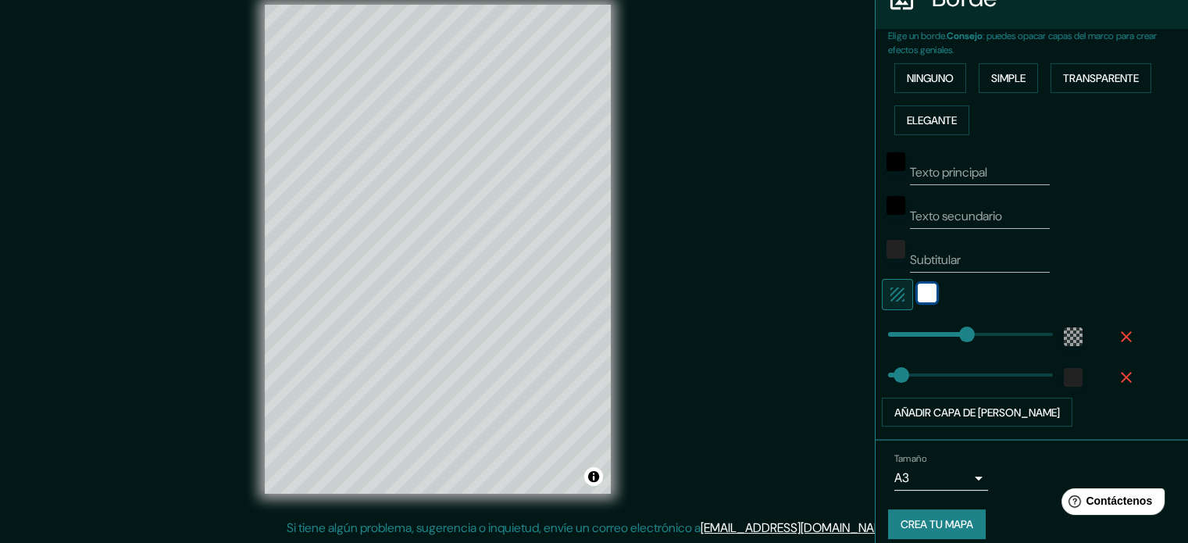
scroll to position [347, 0]
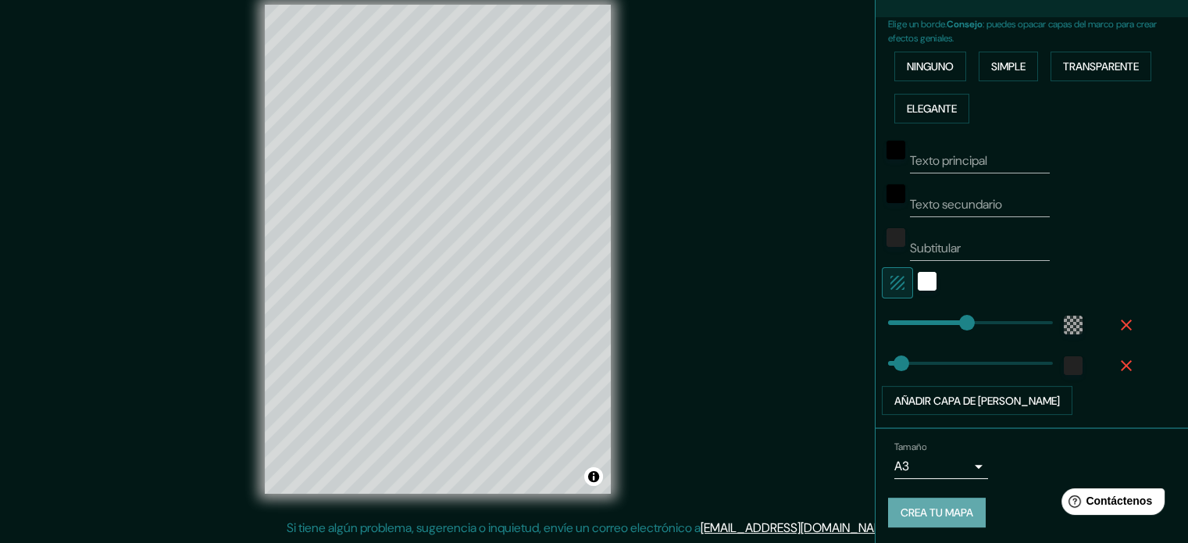
click at [940, 506] on font "Crea tu mapa" at bounding box center [937, 513] width 73 height 14
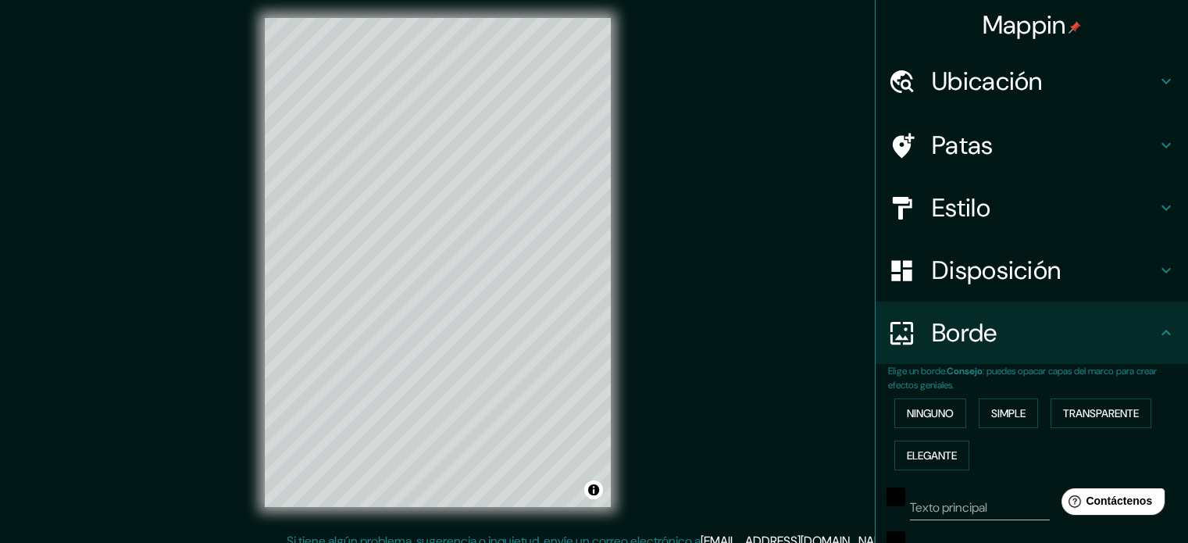
scroll to position [0, 0]
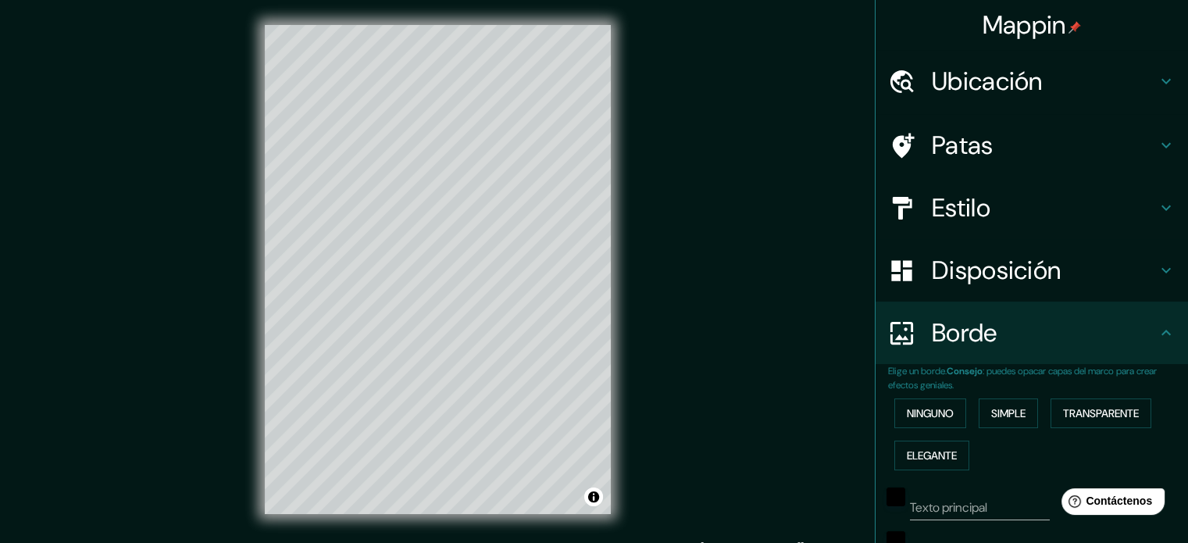
click at [1083, 84] on h4 "Ubicación" at bounding box center [1044, 81] width 225 height 31
type input "213"
type input "35"
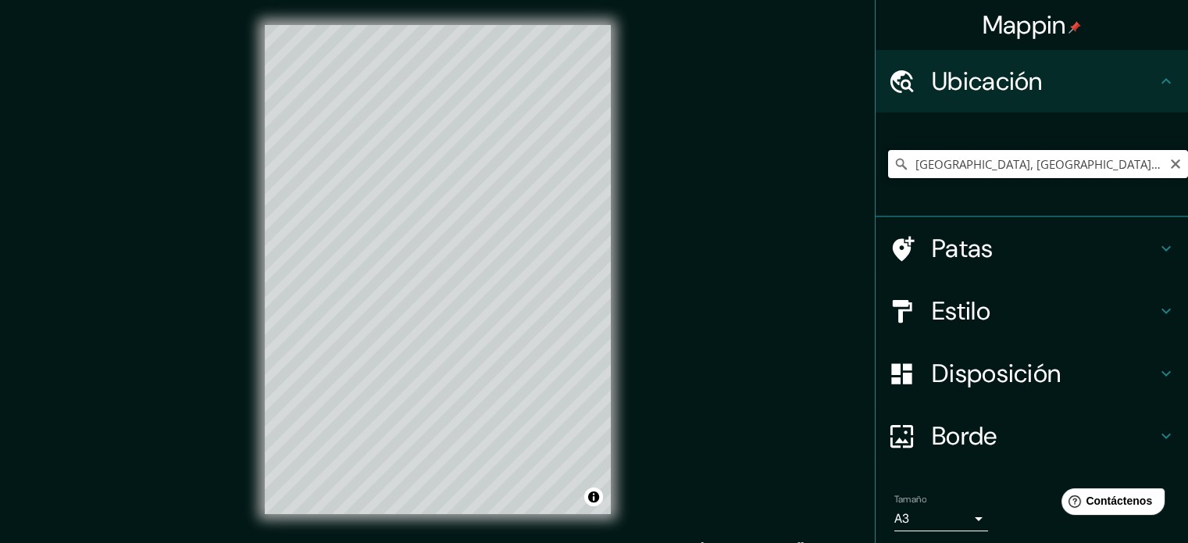
click at [1126, 160] on input "[GEOGRAPHIC_DATA], [GEOGRAPHIC_DATA][PERSON_NAME], [GEOGRAPHIC_DATA]" at bounding box center [1038, 164] width 300 height 28
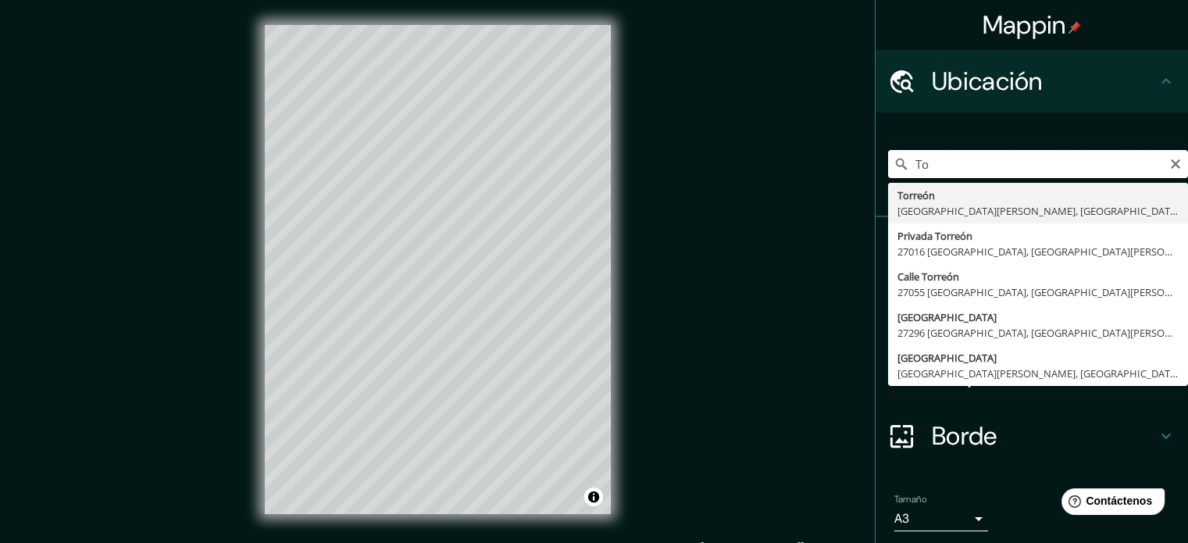
type input "T"
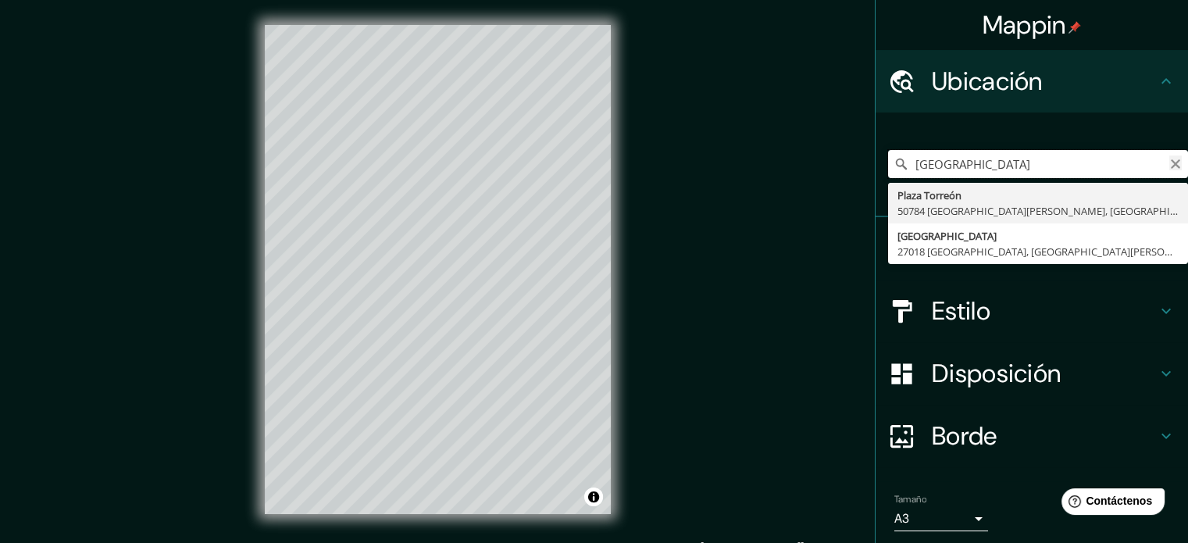
type input "[GEOGRAPHIC_DATA]"
click at [1169, 159] on icon "Claro" at bounding box center [1175, 164] width 12 height 12
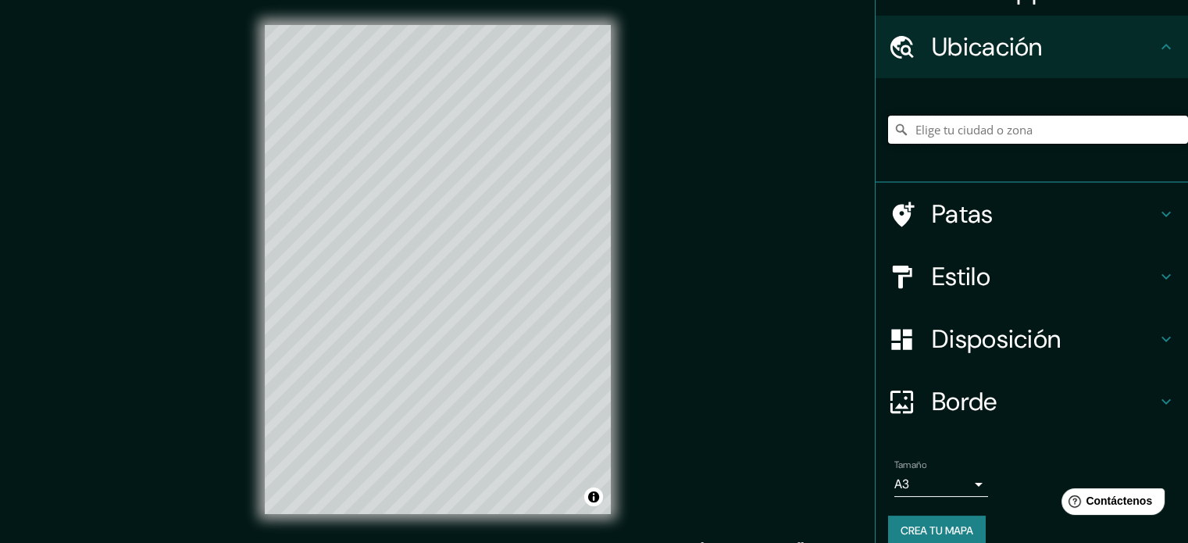
scroll to position [54, 0]
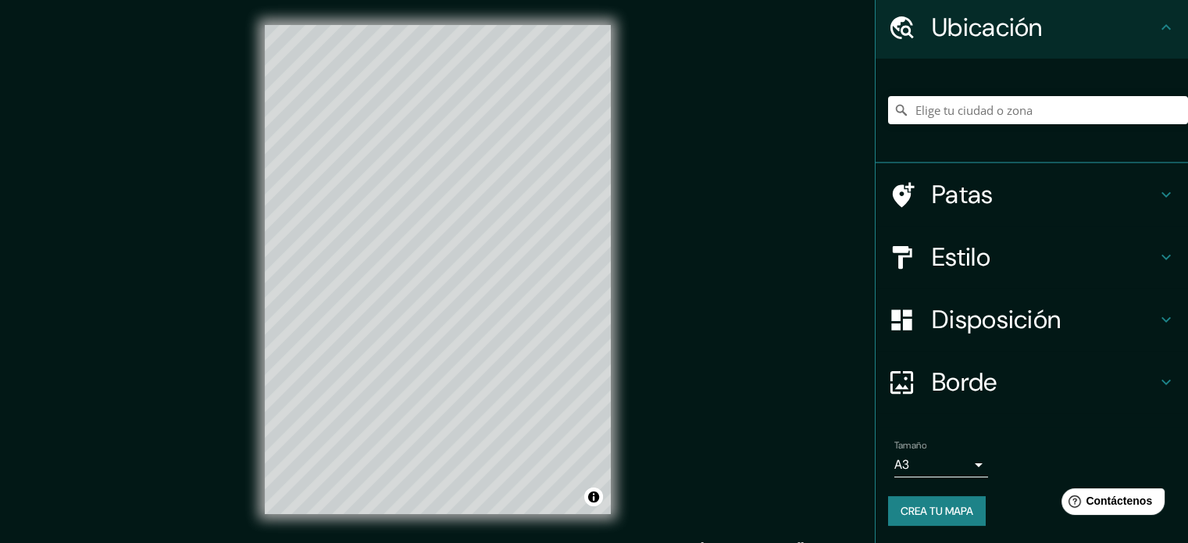
click at [947, 505] on font "Crea tu mapa" at bounding box center [937, 511] width 73 height 14
click at [947, 505] on div "Crea tu mapa" at bounding box center [1031, 511] width 287 height 30
click at [591, 498] on button "Activar o desactivar atribución" at bounding box center [593, 496] width 19 height 19
click at [593, 500] on button "Activar o desactivar atribución" at bounding box center [593, 496] width 19 height 19
type input "213"
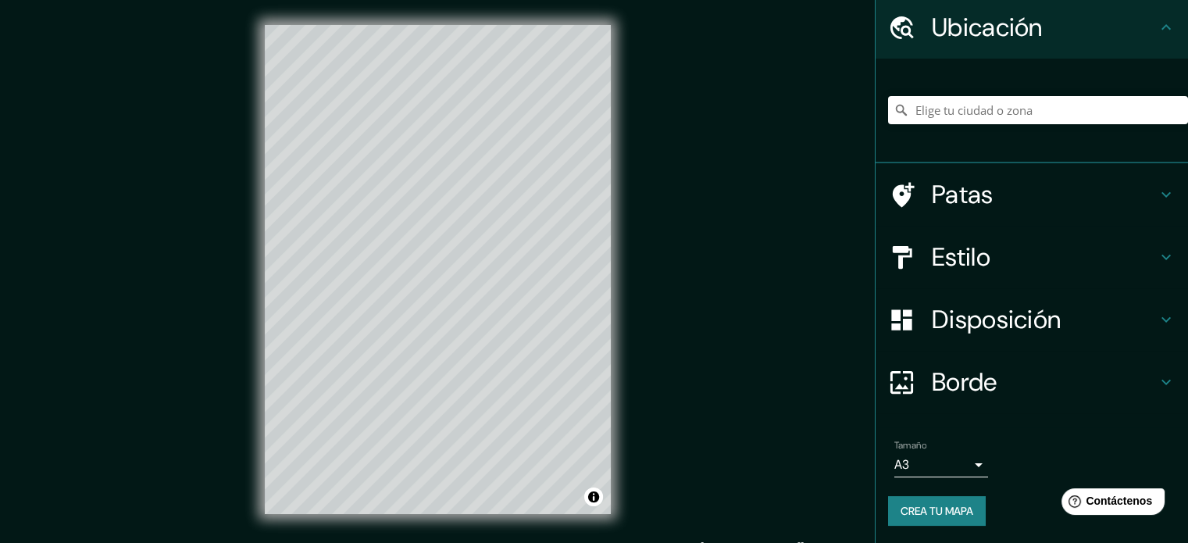
type input "35"
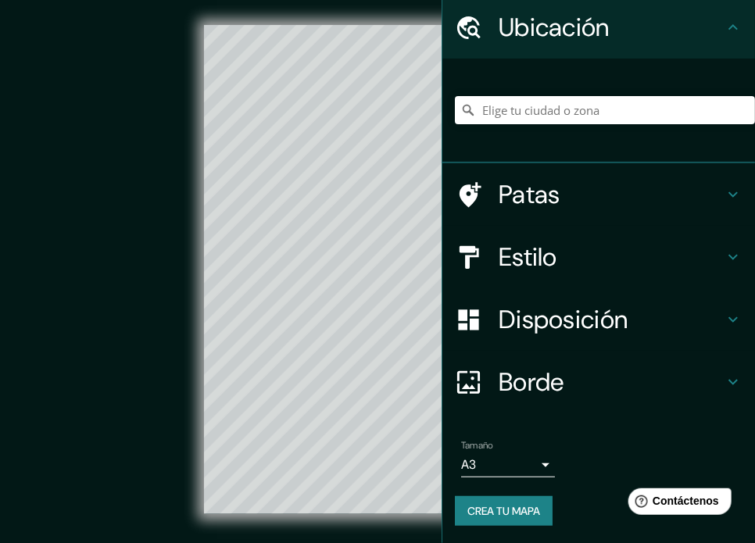
type input "213"
type input "35"
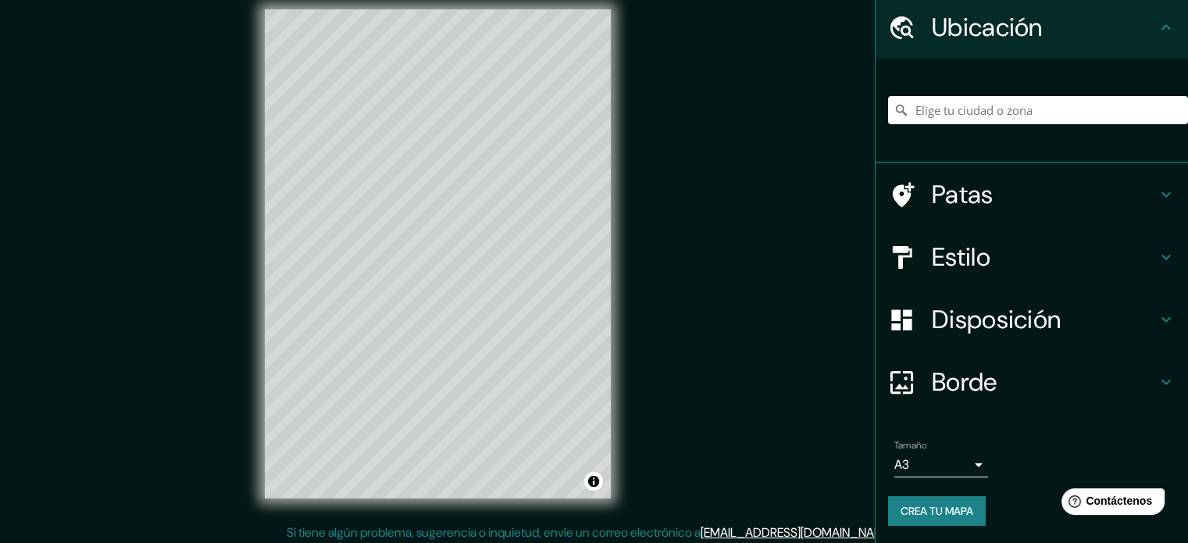
scroll to position [20, 0]
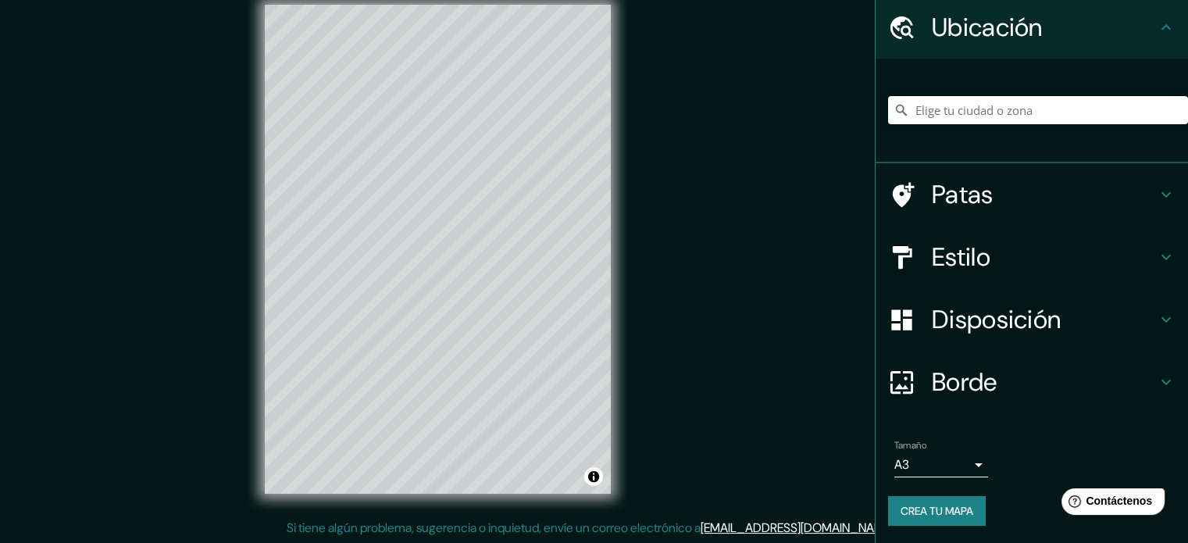
click at [901, 506] on font "Crea tu mapa" at bounding box center [937, 511] width 73 height 14
click at [890, 508] on div "Crea tu mapa" at bounding box center [1031, 511] width 287 height 30
click at [889, 508] on div "Crea tu mapa" at bounding box center [1031, 511] width 287 height 30
click at [888, 507] on div "Crea tu mapa" at bounding box center [1031, 511] width 287 height 30
click at [888, 501] on div "Crea tu mapa" at bounding box center [1031, 511] width 287 height 30
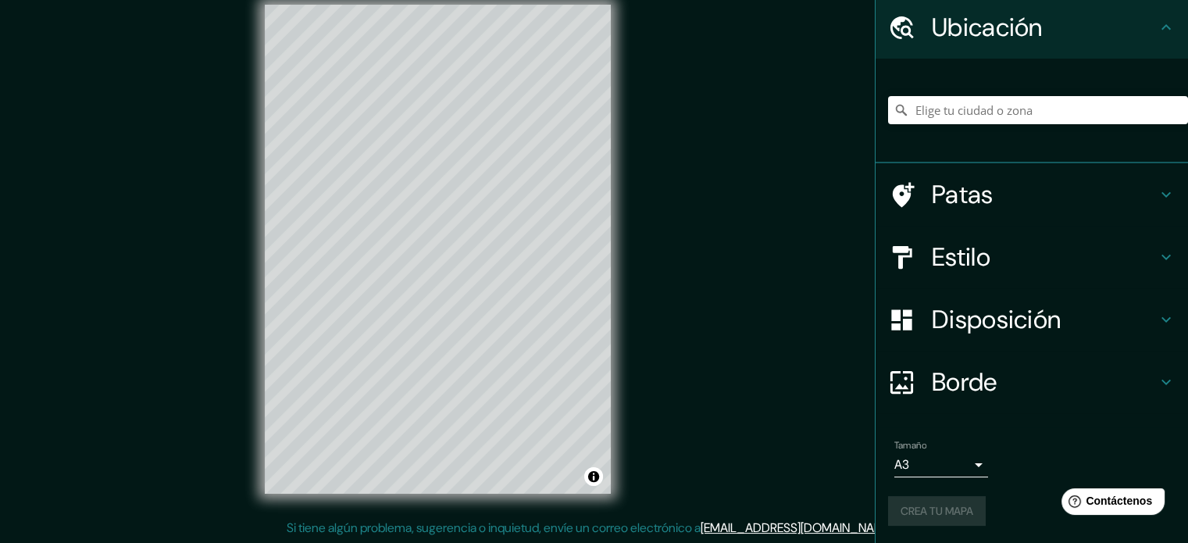
click at [888, 496] on div "Crea tu mapa" at bounding box center [1031, 511] width 287 height 30
click at [898, 505] on div "Crea tu mapa" at bounding box center [1031, 511] width 287 height 30
click at [898, 507] on div "Crea tu mapa" at bounding box center [1031, 511] width 287 height 30
click at [898, 505] on div "Crea tu mapa" at bounding box center [1031, 511] width 287 height 30
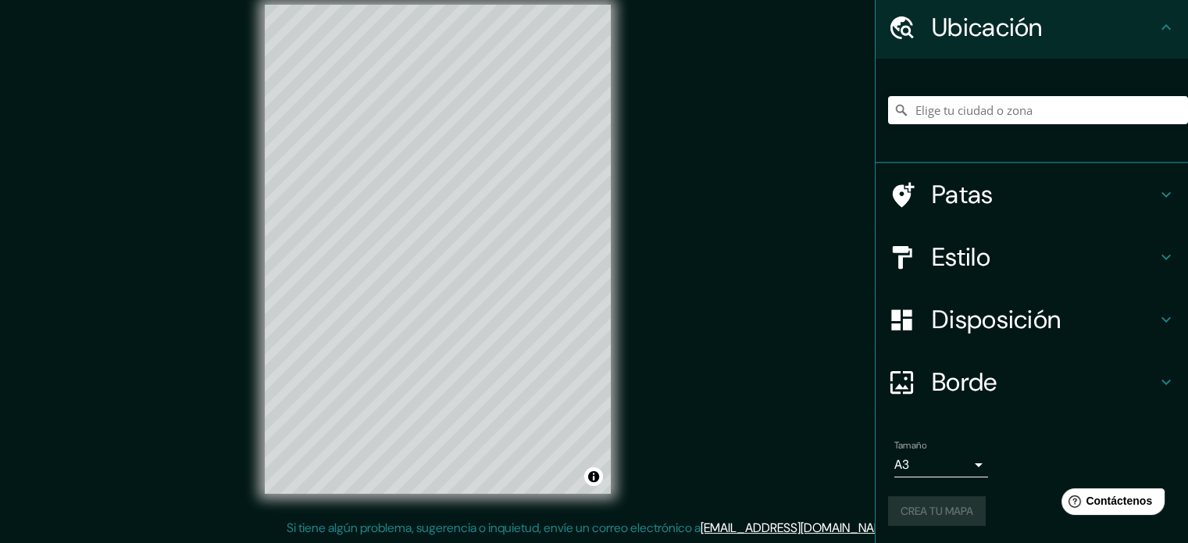
click at [897, 507] on div "Crea tu mapa" at bounding box center [1031, 511] width 287 height 30
click at [897, 508] on div "Crea tu mapa" at bounding box center [1031, 511] width 287 height 30
click at [897, 509] on div "Crea tu mapa" at bounding box center [1031, 511] width 287 height 30
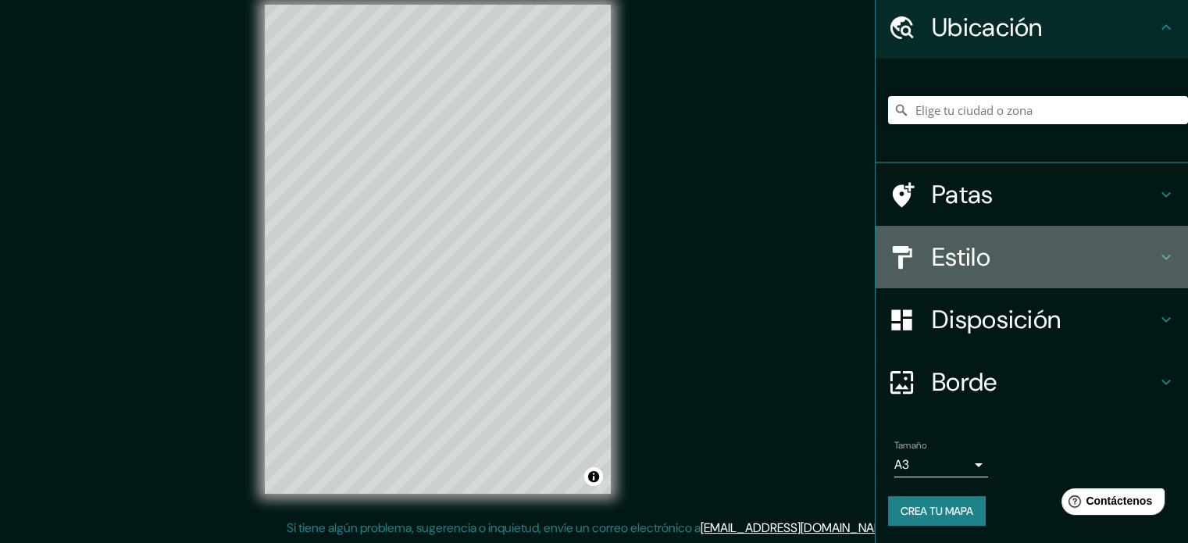
click at [1121, 256] on h4 "Estilo" at bounding box center [1044, 256] width 225 height 31
type input "213"
type input "35"
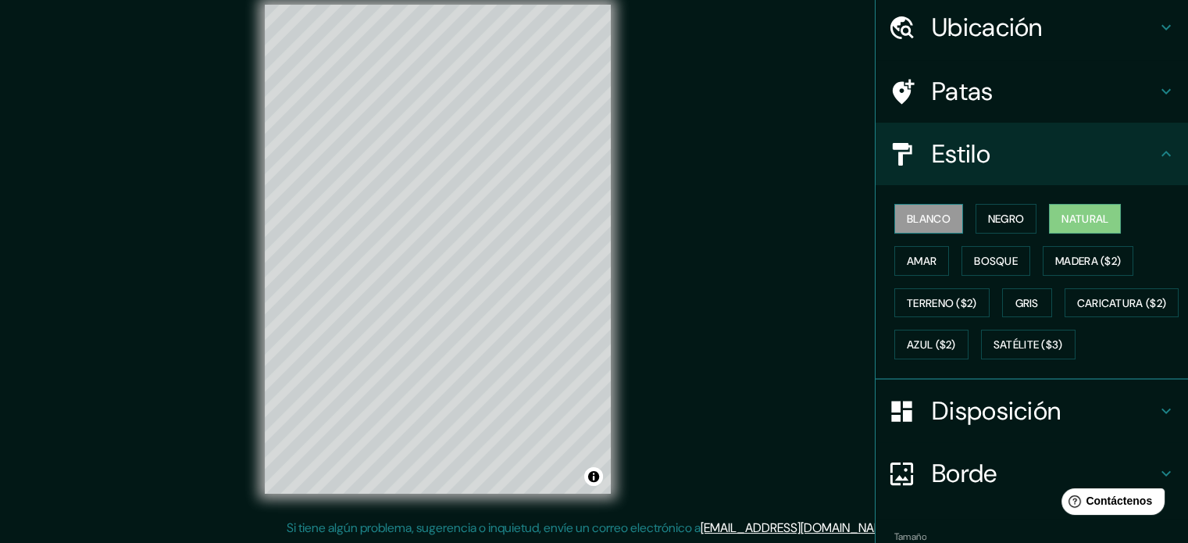
click at [930, 221] on font "Blanco" at bounding box center [929, 219] width 44 height 14
click at [988, 215] on font "Negro" at bounding box center [1006, 219] width 37 height 14
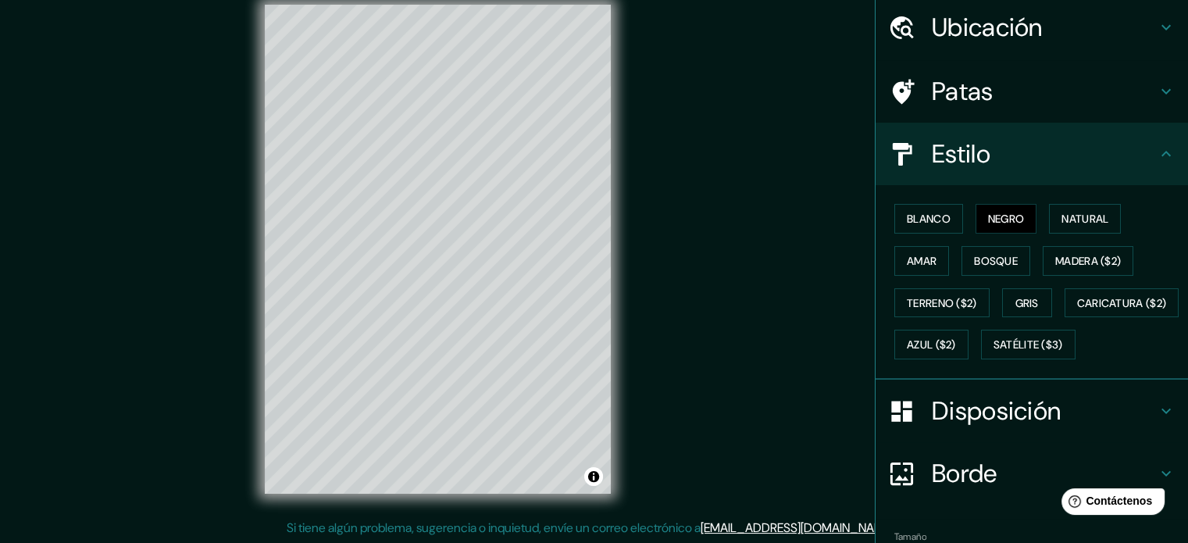
drag, startPoint x: 1062, startPoint y: 452, endPoint x: 1051, endPoint y: 441, distance: 16.6
click at [1062, 426] on h4 "Disposición" at bounding box center [1044, 410] width 225 height 31
type input "213"
type input "35"
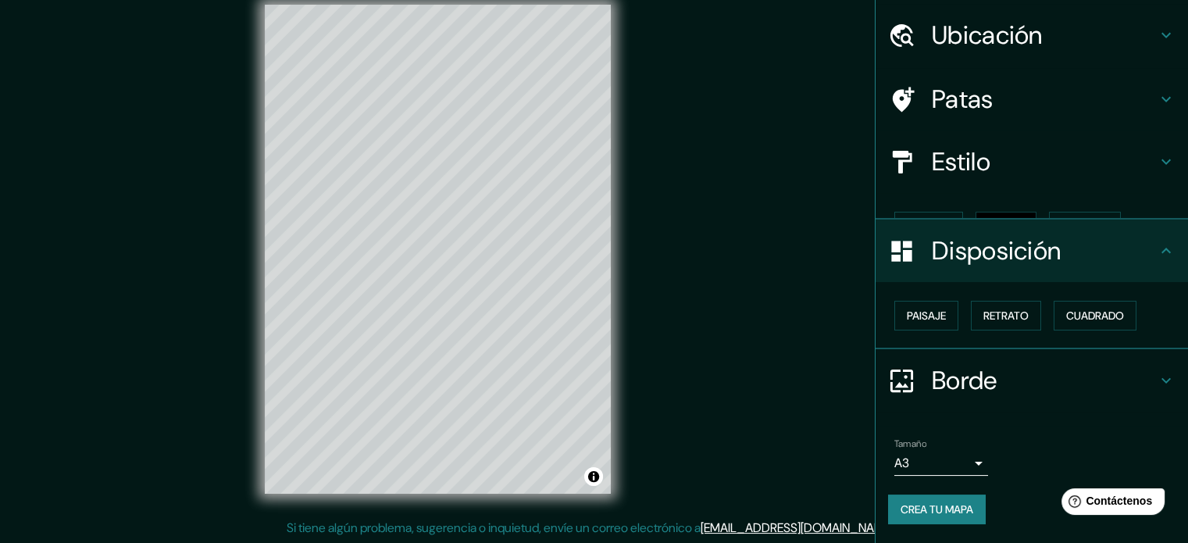
scroll to position [19, 0]
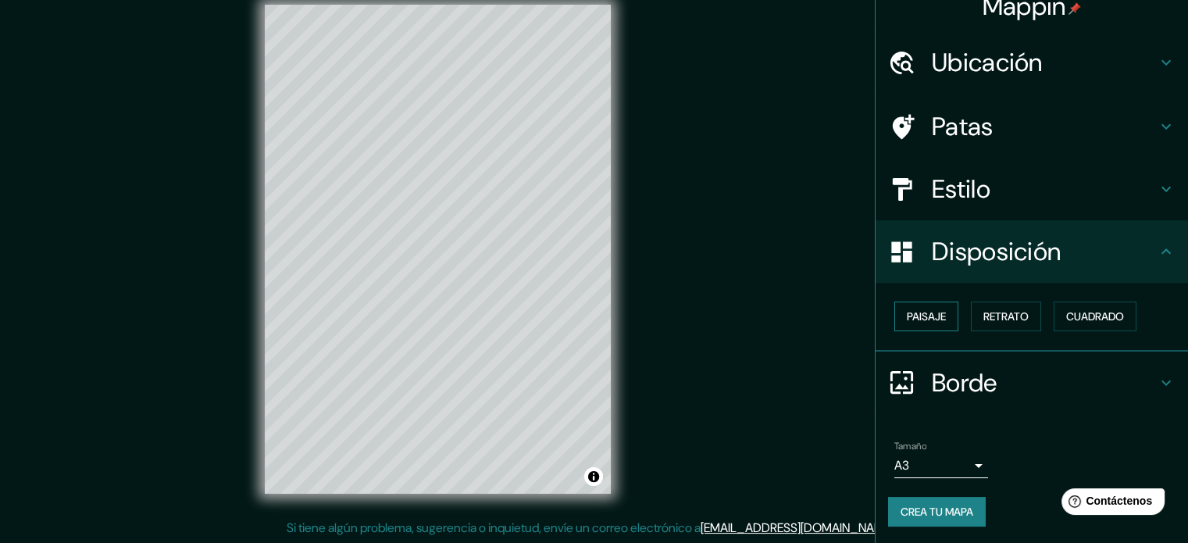
click at [919, 322] on font "Paisaje" at bounding box center [926, 316] width 39 height 14
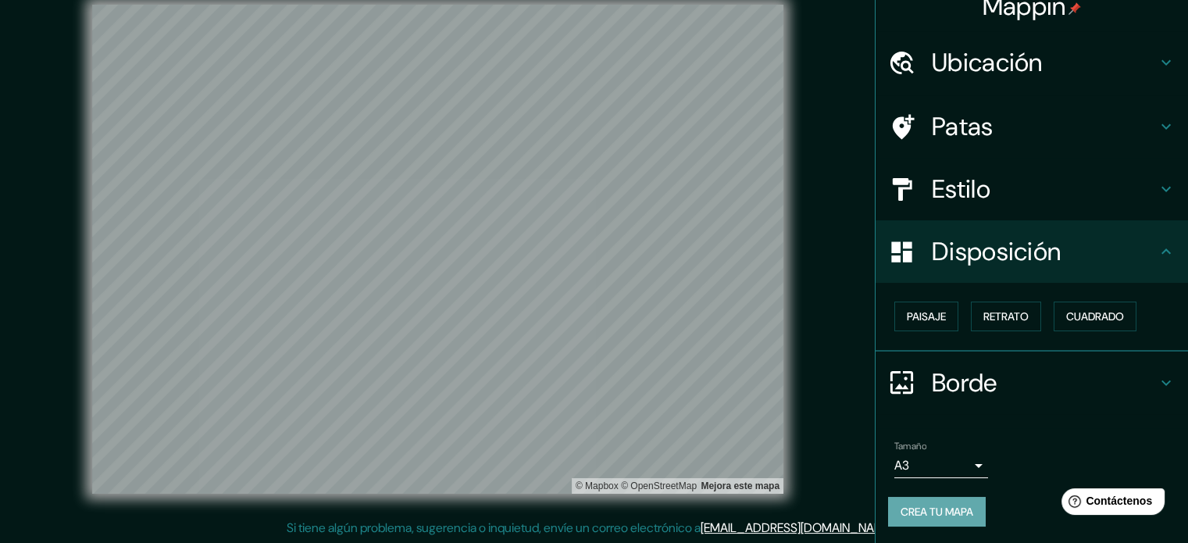
click at [930, 523] on button "Crea tu mapa" at bounding box center [937, 512] width 98 height 30
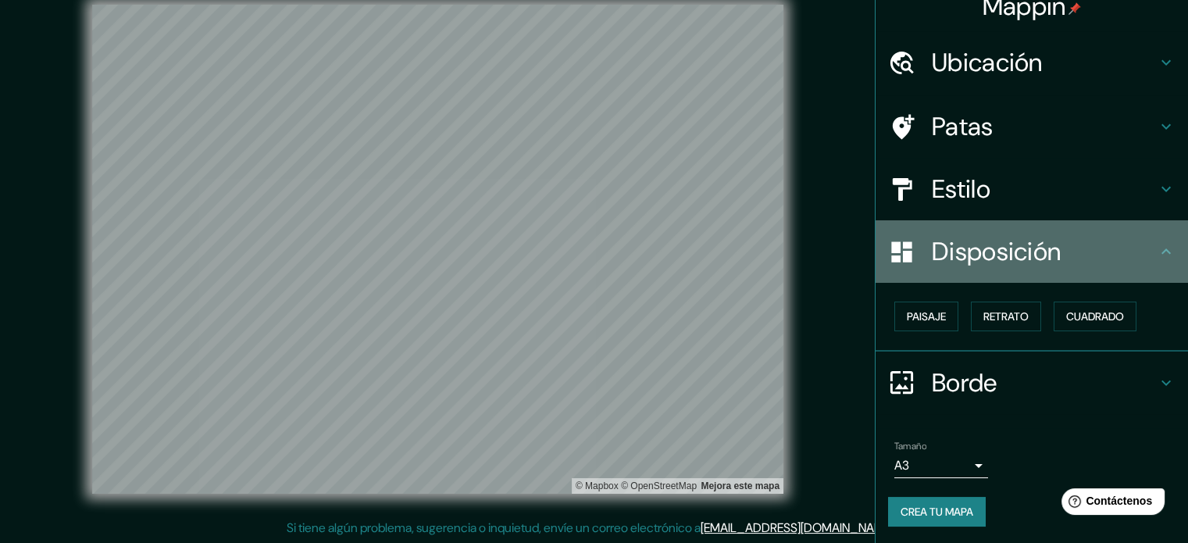
drag, startPoint x: 1147, startPoint y: 255, endPoint x: 1144, endPoint y: 271, distance: 15.9
click at [1157, 257] on icon at bounding box center [1166, 251] width 19 height 19
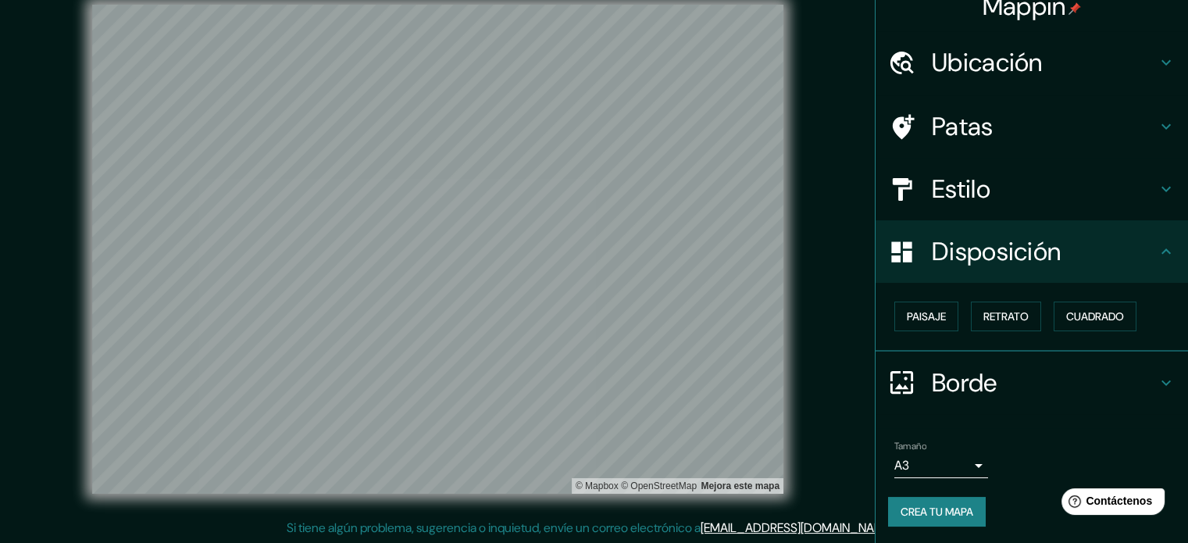
click at [923, 459] on body "Mappin [GEOGRAPHIC_DATA] 50784 [GEOGRAPHIC_DATA][PERSON_NAME], [GEOGRAPHIC_DATA…" at bounding box center [594, 251] width 1188 height 543
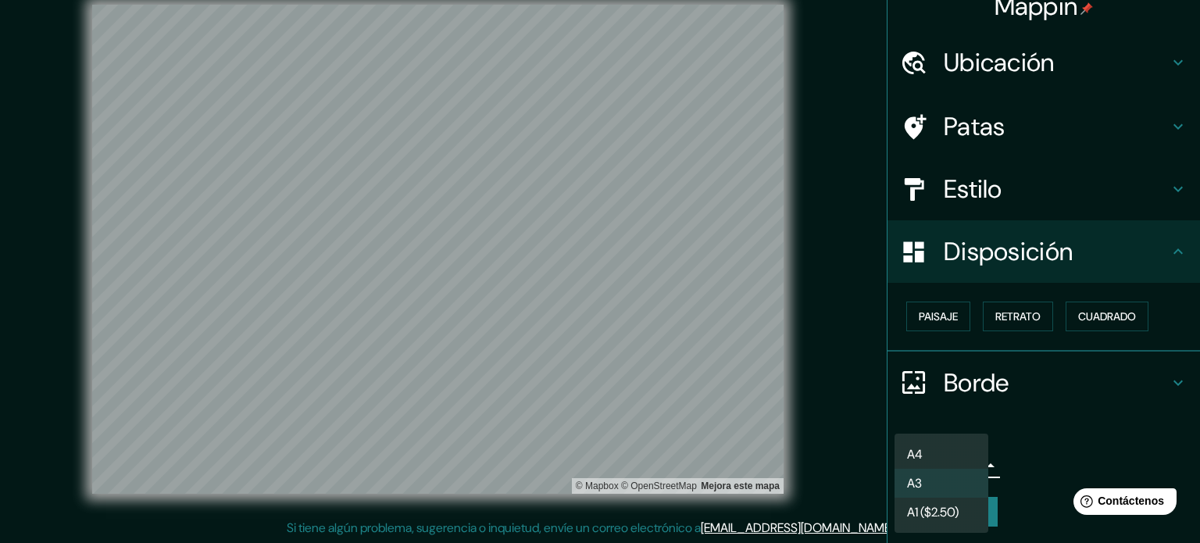
click at [931, 455] on li "A4" at bounding box center [941, 454] width 94 height 29
type input "single"
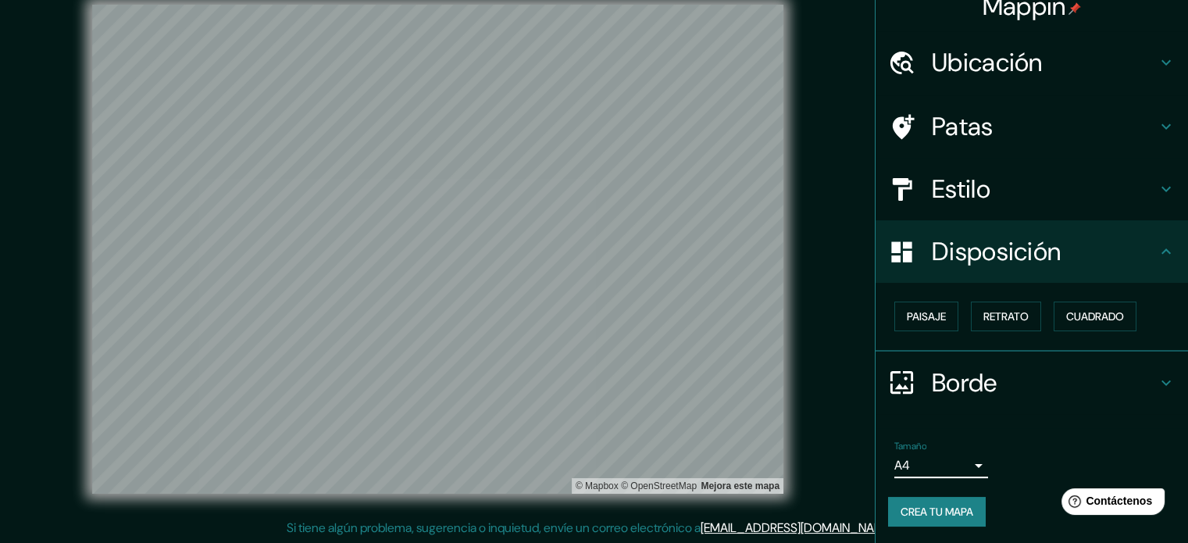
click at [959, 510] on font "Crea tu mapa" at bounding box center [937, 512] width 73 height 14
